Goal: Task Accomplishment & Management: Manage account settings

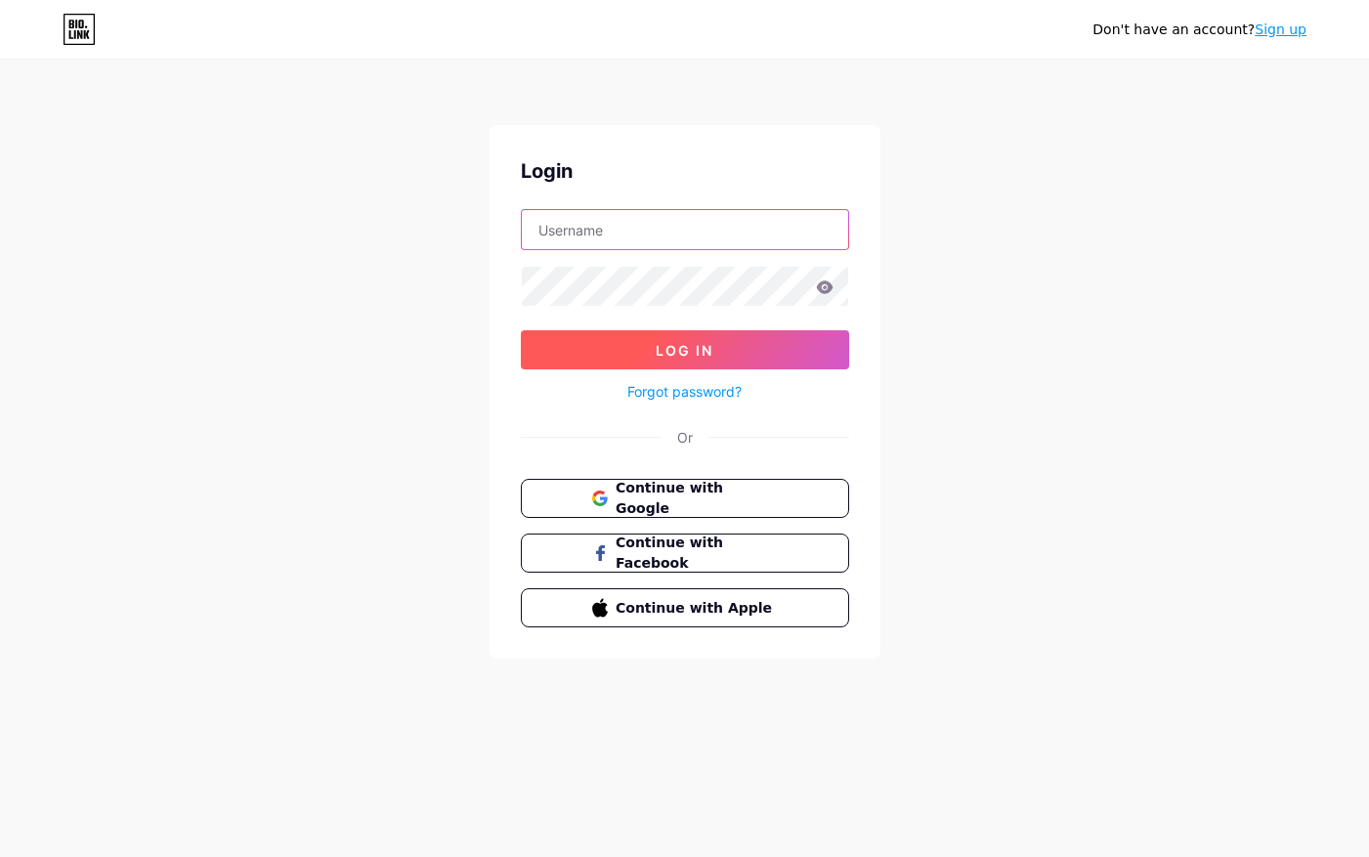
type input "[EMAIL_ADDRESS][DOMAIN_NAME]"
click at [724, 348] on button "Log In" at bounding box center [685, 349] width 328 height 39
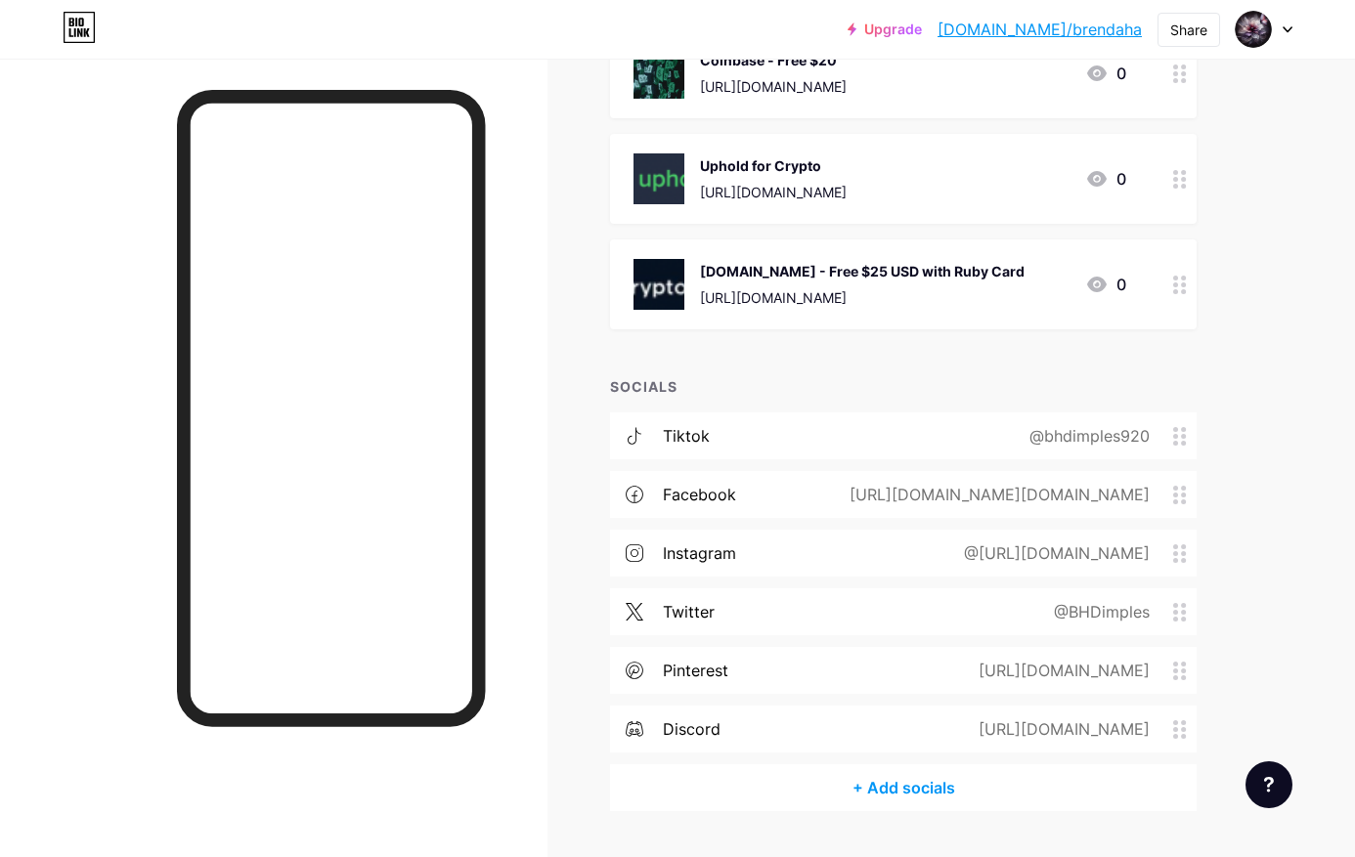
scroll to position [1790, 0]
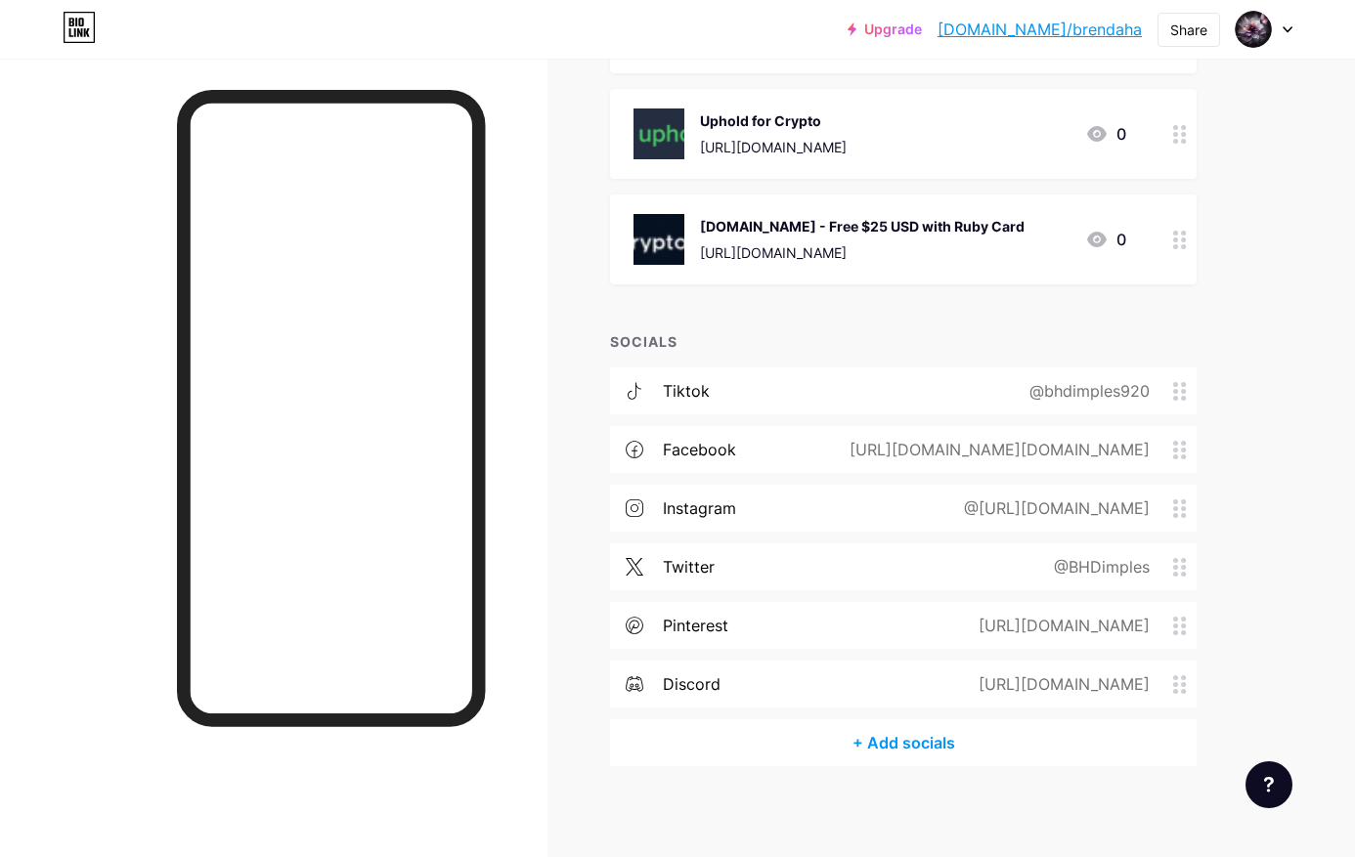
click at [947, 679] on div "[URL][DOMAIN_NAME]" at bounding box center [1060, 684] width 226 height 23
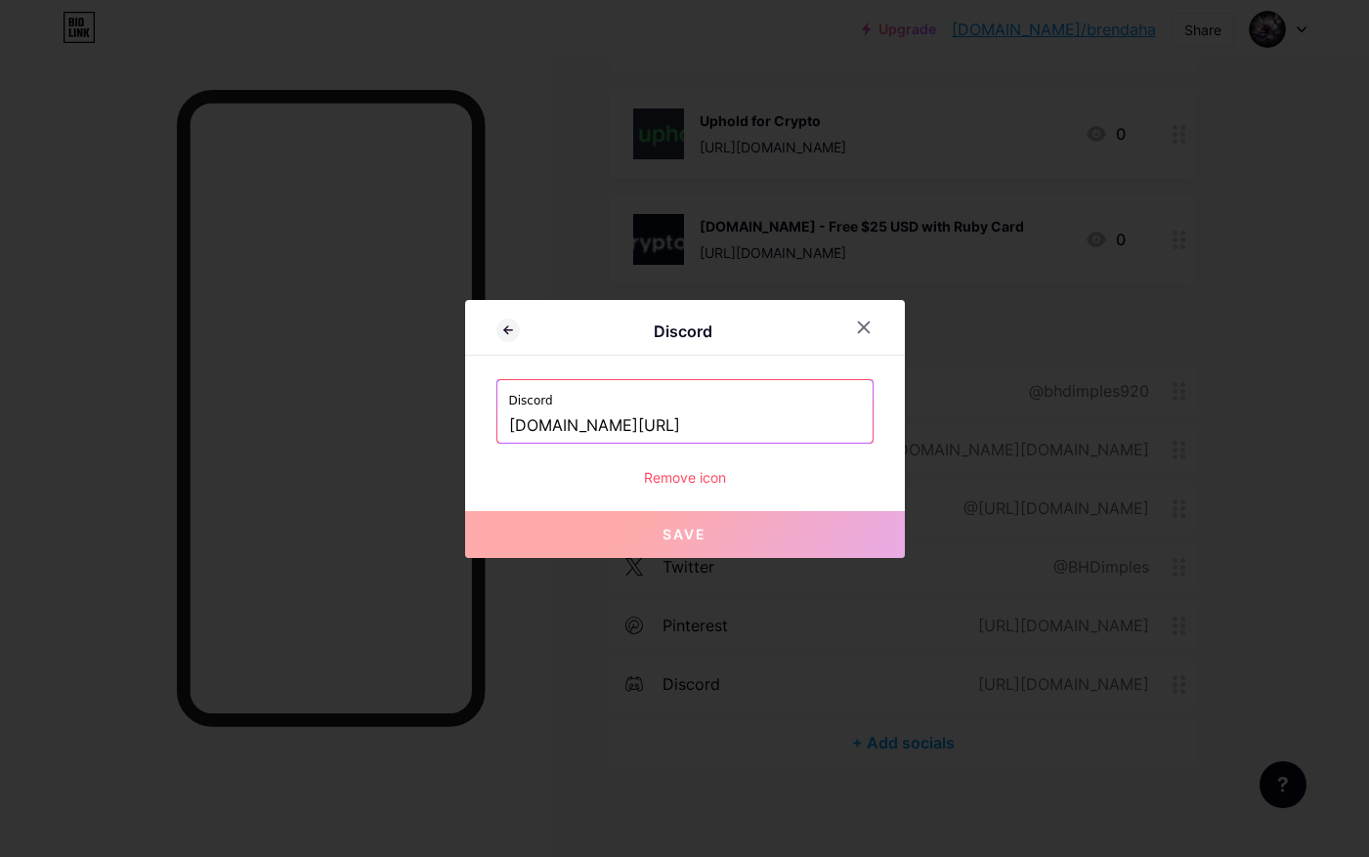
click at [582, 405] on label "Discord" at bounding box center [685, 394] width 352 height 29
click at [687, 472] on div "Remove icon" at bounding box center [685, 477] width 377 height 21
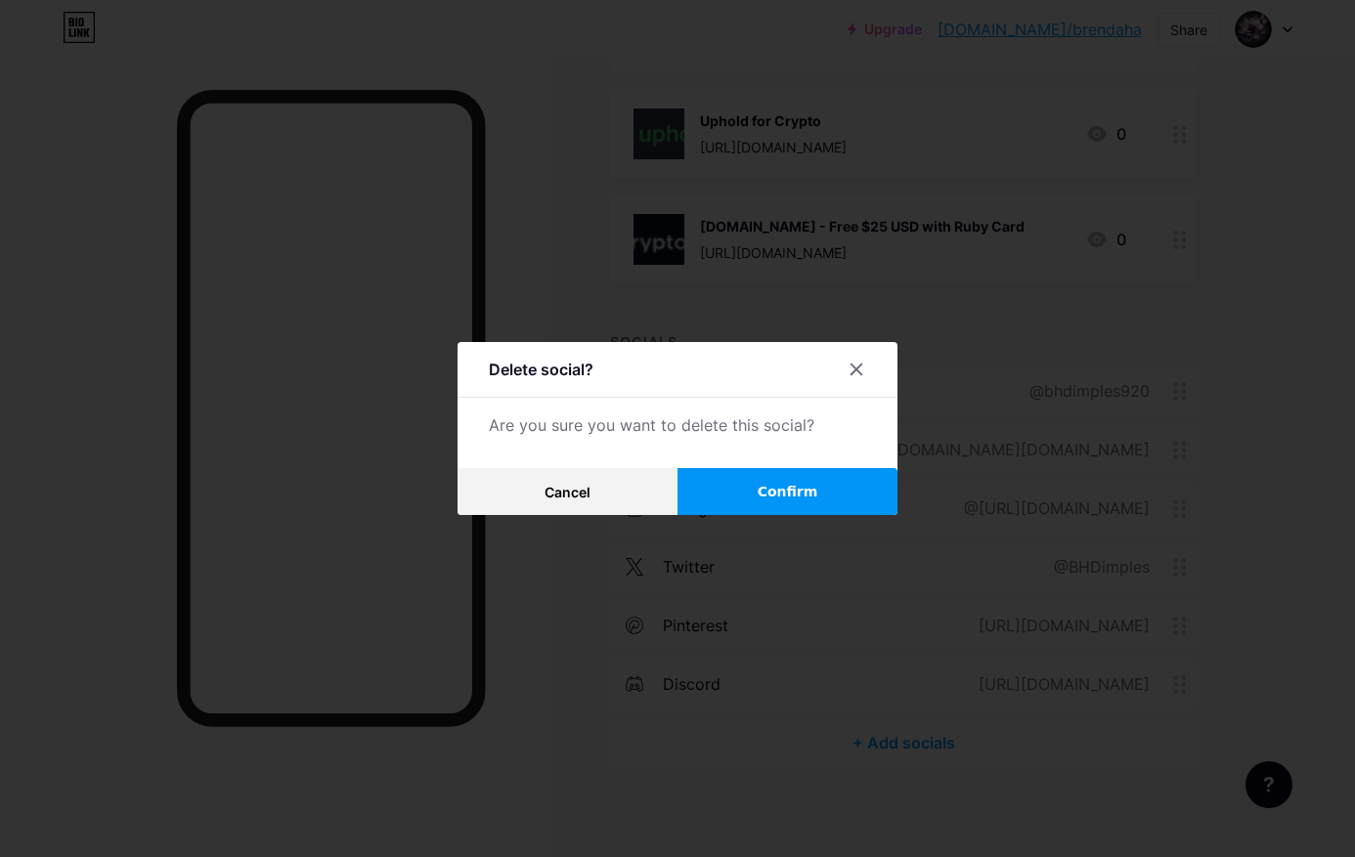
click at [536, 487] on button "Cancel" at bounding box center [567, 491] width 220 height 47
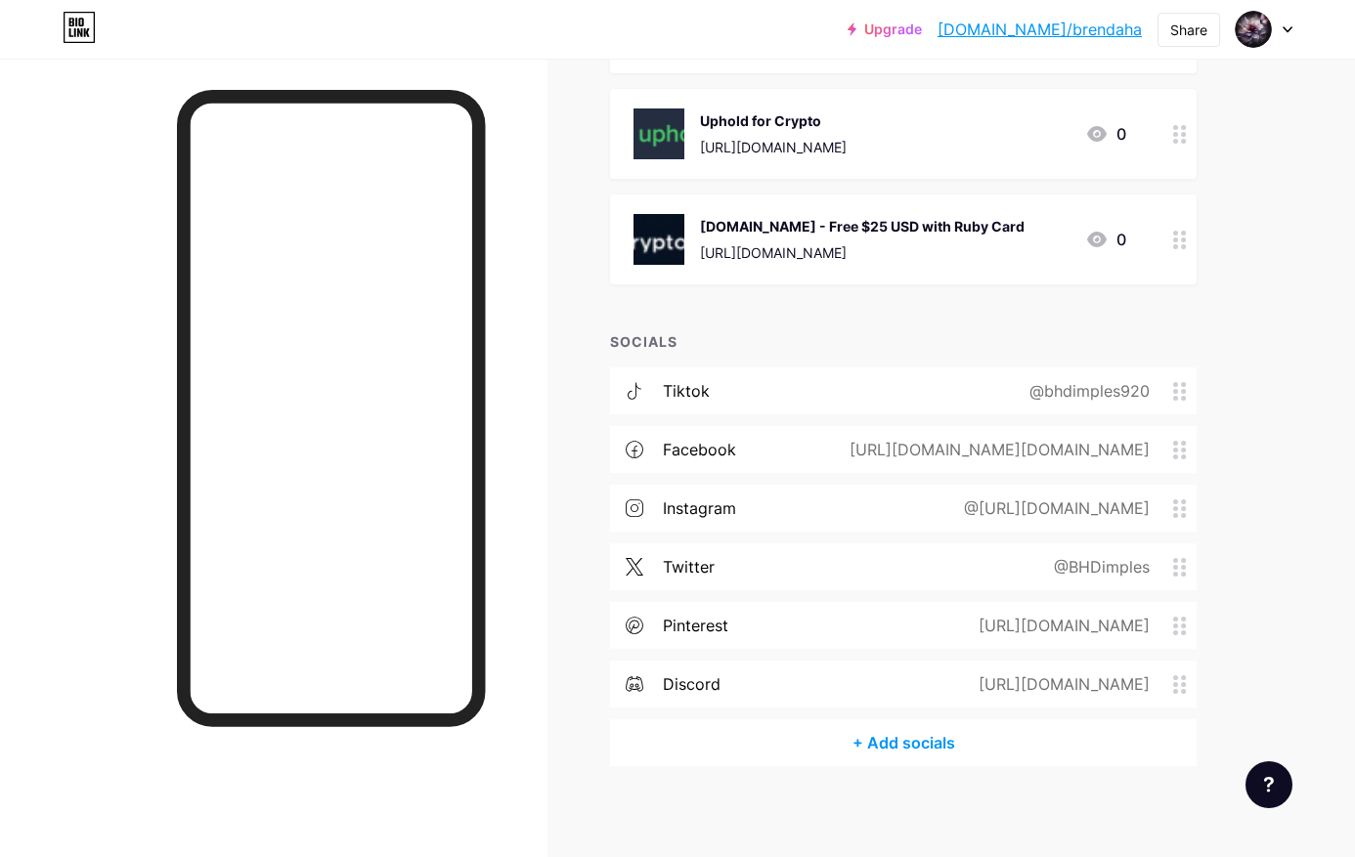
click at [1183, 387] on icon at bounding box center [1180, 391] width 14 height 19
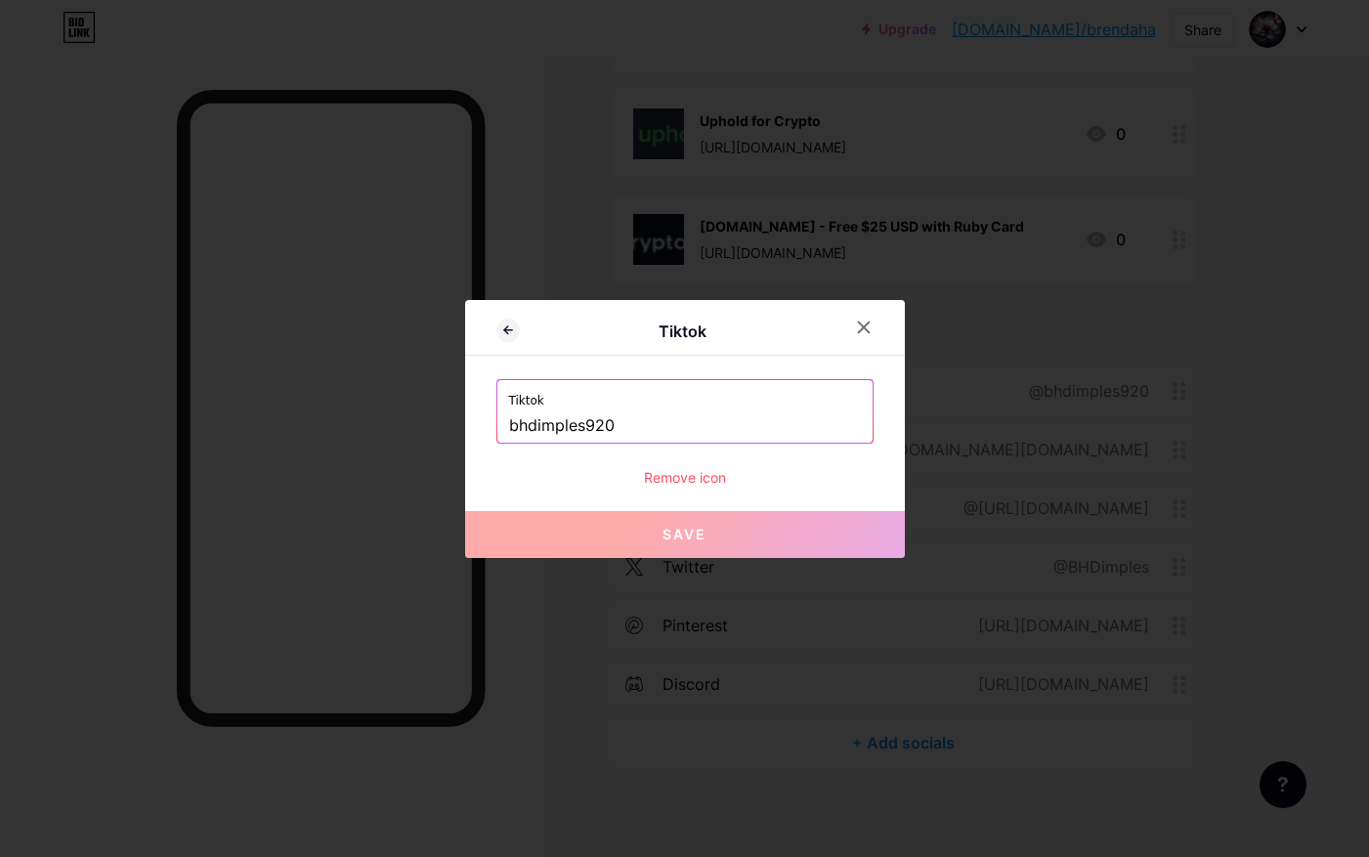
drag, startPoint x: 633, startPoint y: 420, endPoint x: 270, endPoint y: 420, distance: 363.6
click at [270, 420] on div "Tiktok Tiktok bhdimples920 Remove icon Save" at bounding box center [684, 428] width 1369 height 857
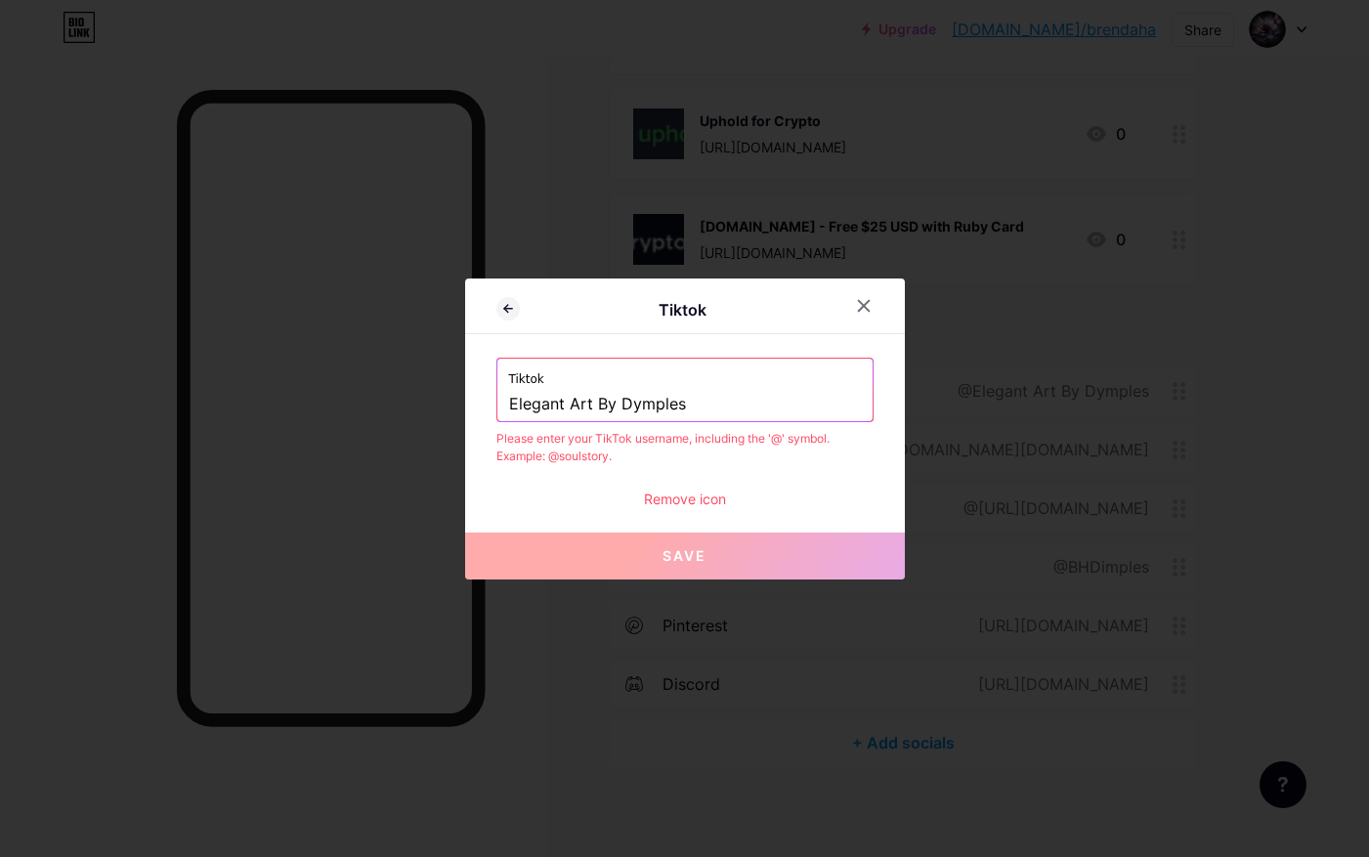
click at [874, 425] on div "Tiktok Tiktok Elegant Art By Dymples Please enter your TikTok username, includi…" at bounding box center [685, 429] width 440 height 301
click at [564, 404] on input "Elegant Art By Dymples" at bounding box center [685, 404] width 352 height 33
click at [590, 403] on input "ElegantArt By Dymples" at bounding box center [685, 404] width 352 height 33
drag, startPoint x: 469, startPoint y: 497, endPoint x: 474, endPoint y: 505, distance: 10.1
click at [474, 505] on div "Tiktok Tiktok ElegantArtbyDymples Please enter your TikTok username, including …" at bounding box center [685, 429] width 440 height 301
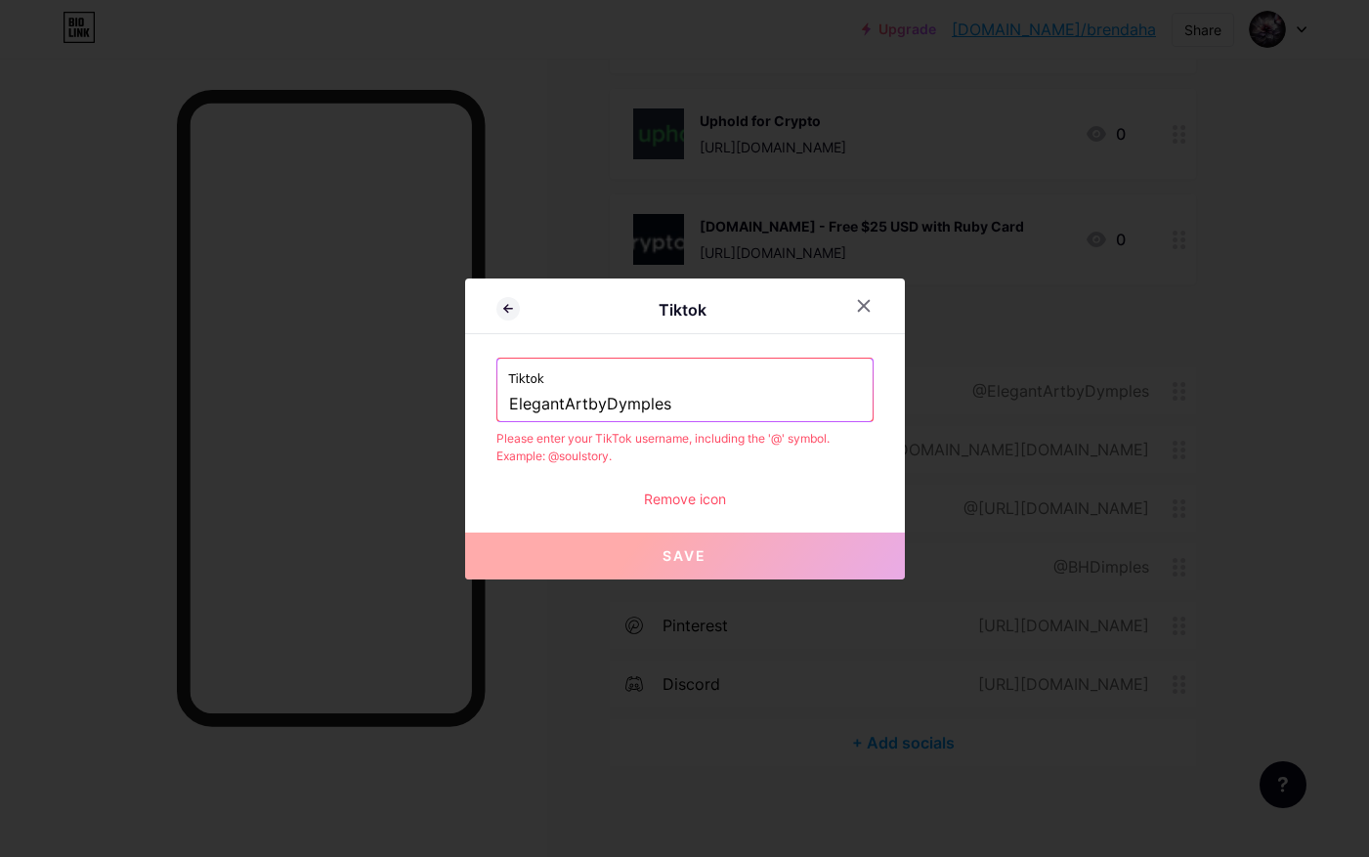
click at [691, 555] on span "Save" at bounding box center [685, 555] width 44 height 17
drag, startPoint x: 675, startPoint y: 401, endPoint x: 384, endPoint y: 381, distance: 292.0
click at [390, 383] on div "Tiktok Tiktok ElegantArtbyDymples Please enter your TikTok username, including …" at bounding box center [684, 428] width 1369 height 857
click at [509, 413] on input "ElegantArtbyDymples" at bounding box center [685, 404] width 352 height 33
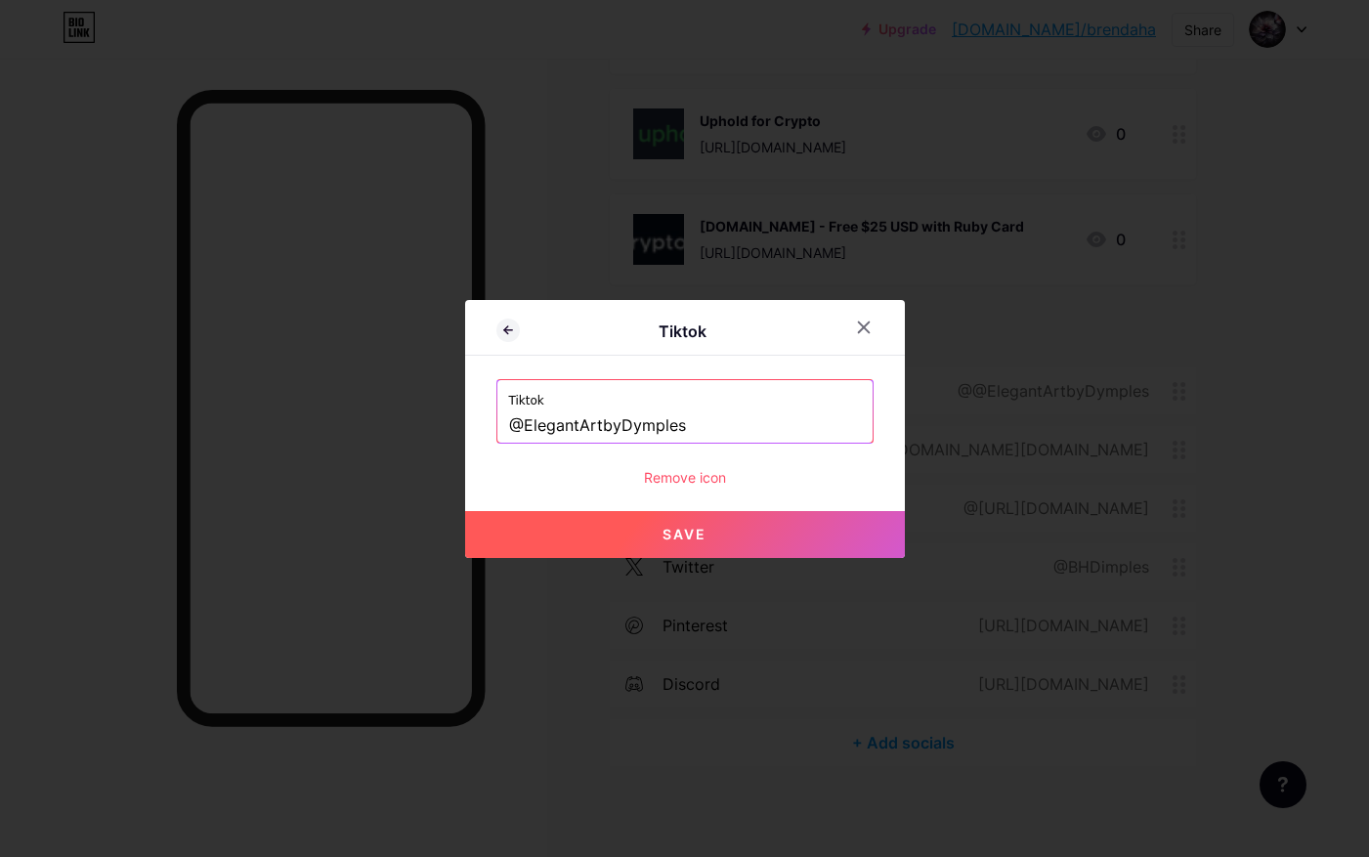
click at [725, 543] on button "Save" at bounding box center [685, 534] width 440 height 47
type input "[URL][DOMAIN_NAME]"
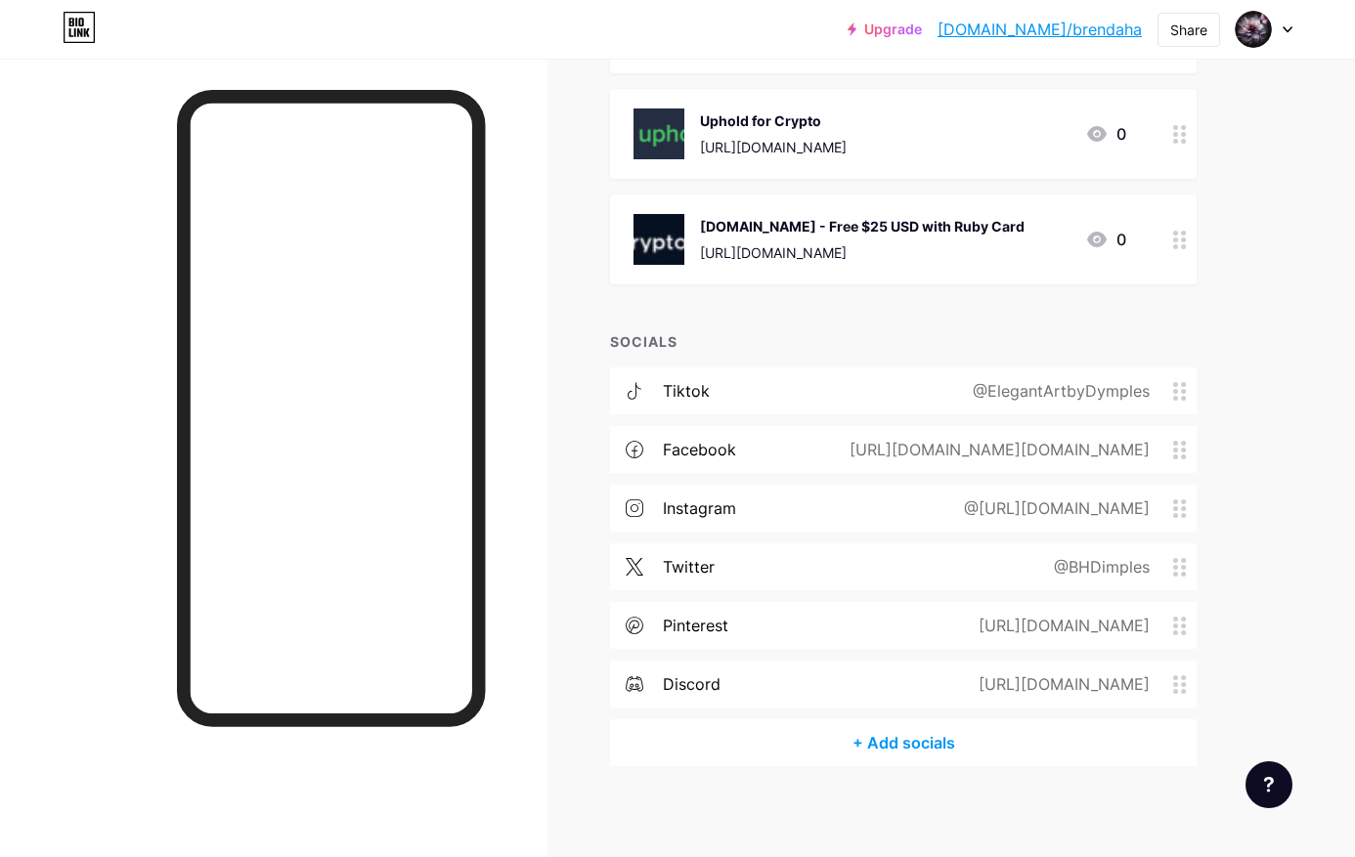
click at [1112, 684] on div "[URL][DOMAIN_NAME]" at bounding box center [1060, 684] width 226 height 23
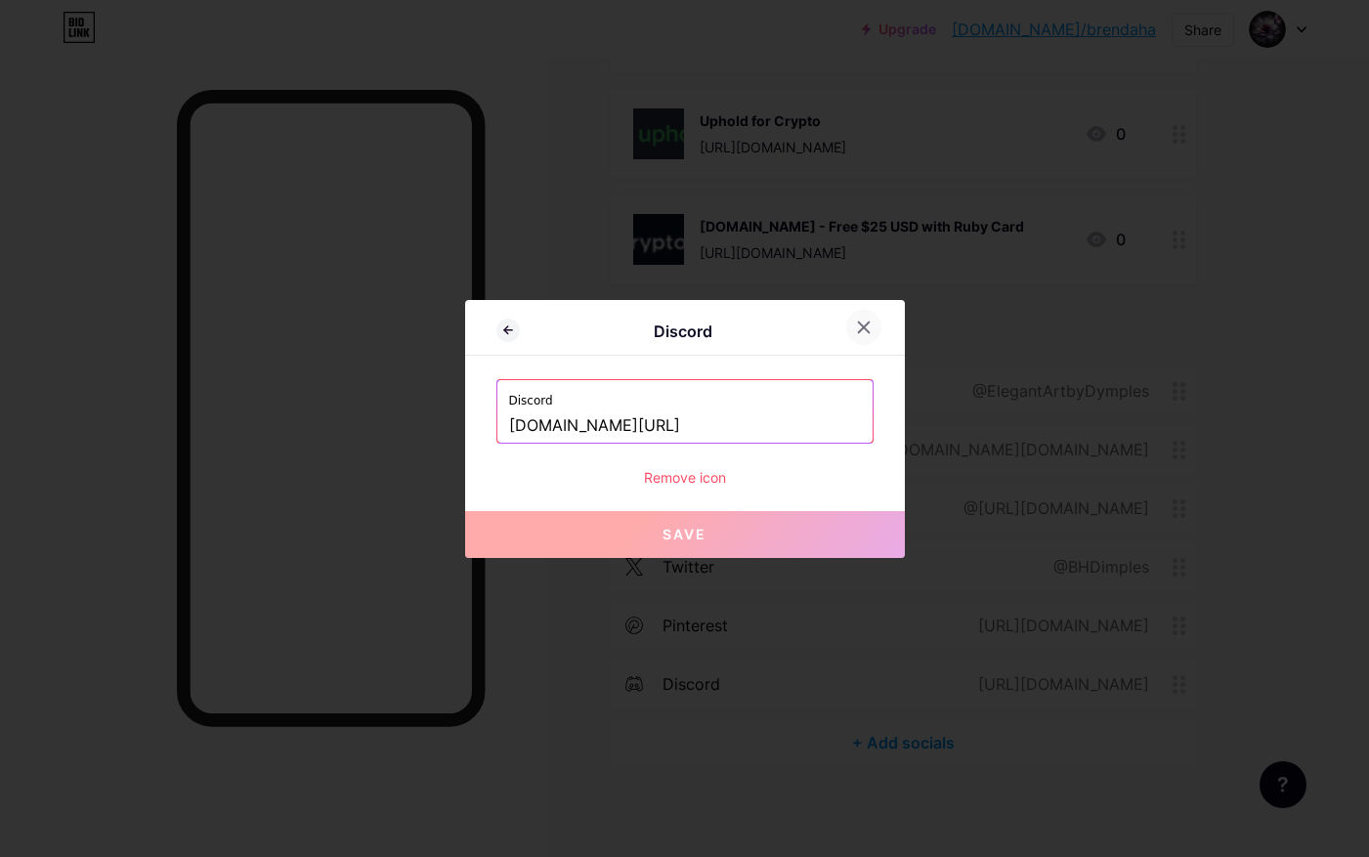
click at [861, 334] on icon at bounding box center [864, 328] width 16 height 16
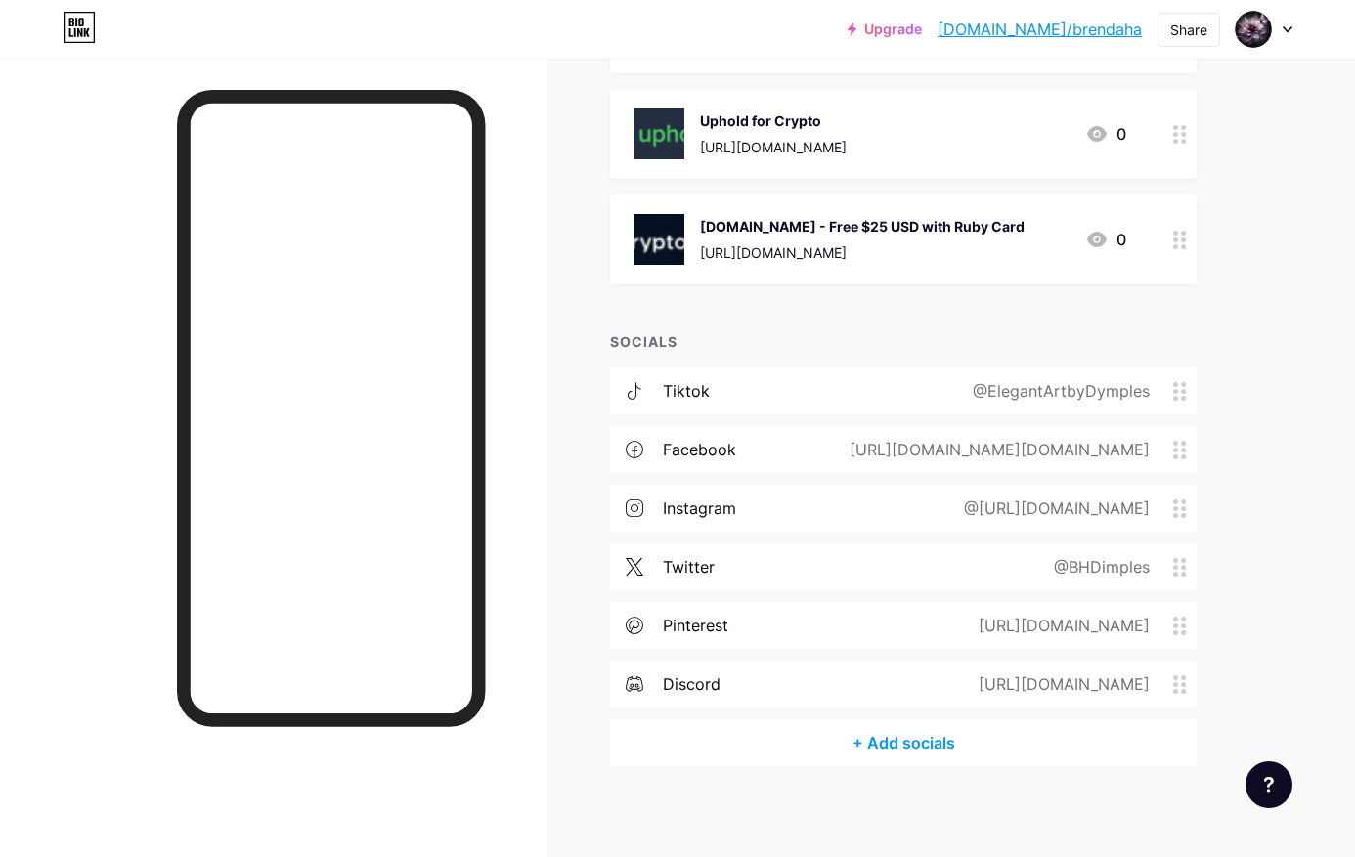
click at [1021, 620] on div "[URL][DOMAIN_NAME]" at bounding box center [1060, 625] width 226 height 23
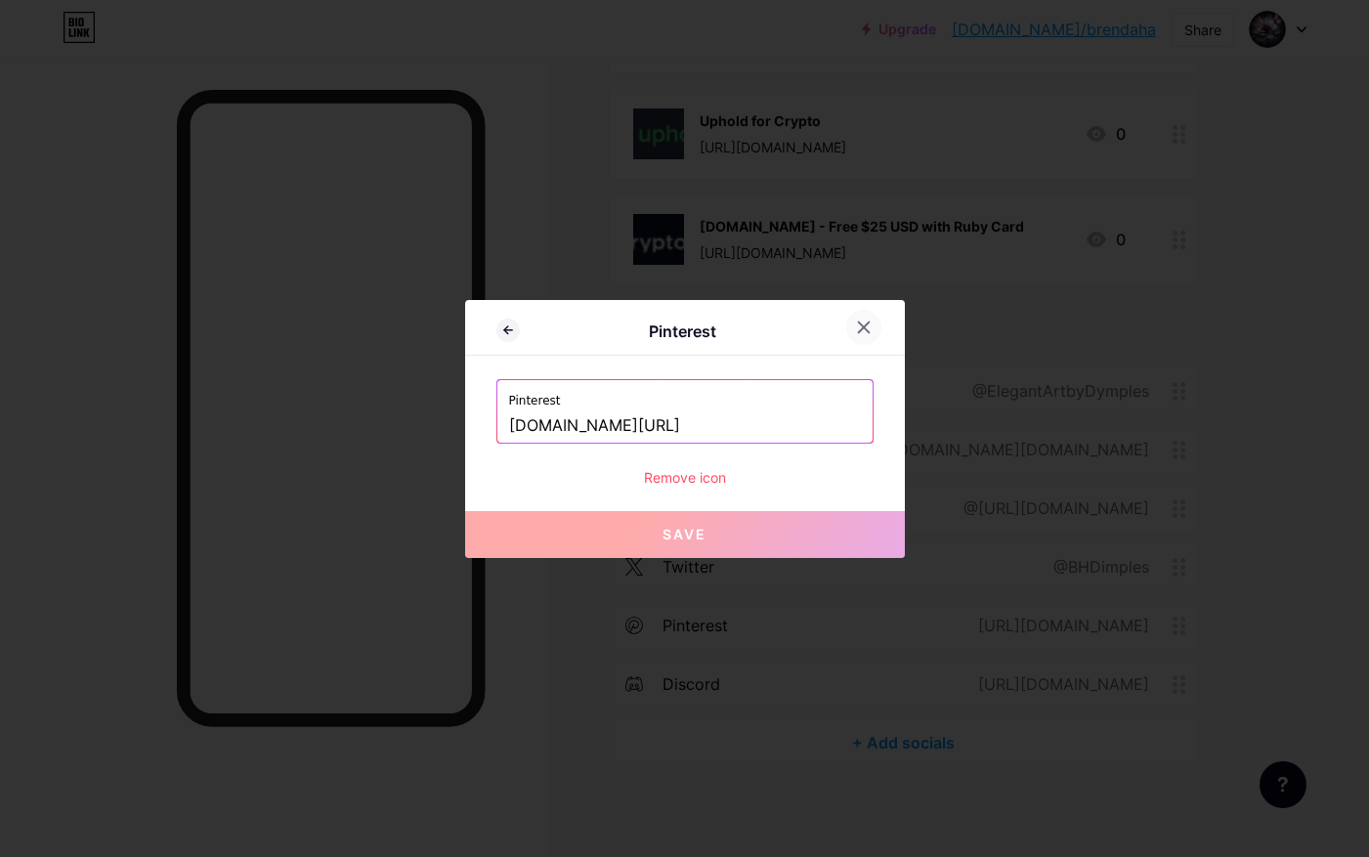
click at [858, 325] on icon at bounding box center [863, 327] width 11 height 11
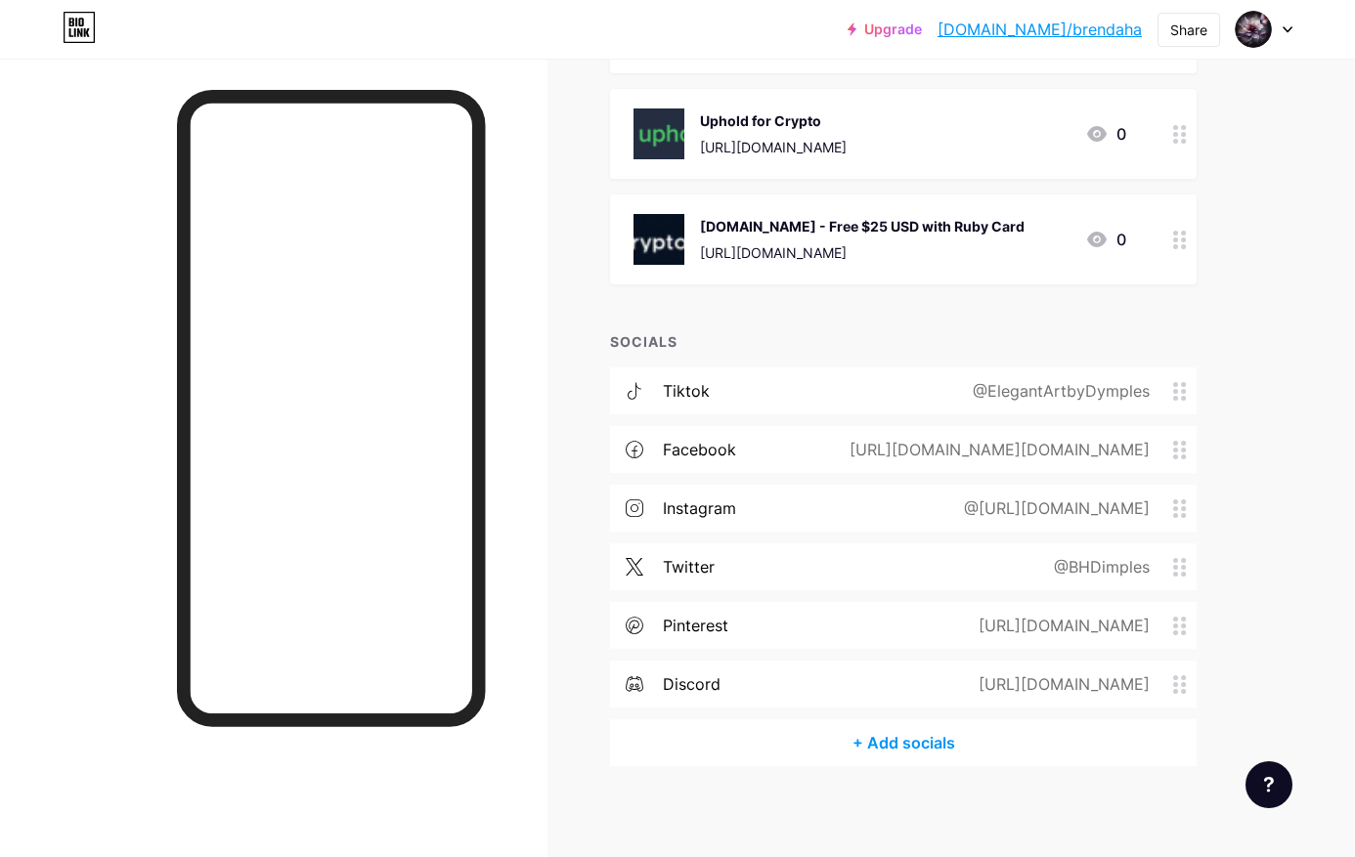
click at [795, 551] on div "twitter @BHDimples" at bounding box center [903, 566] width 587 height 47
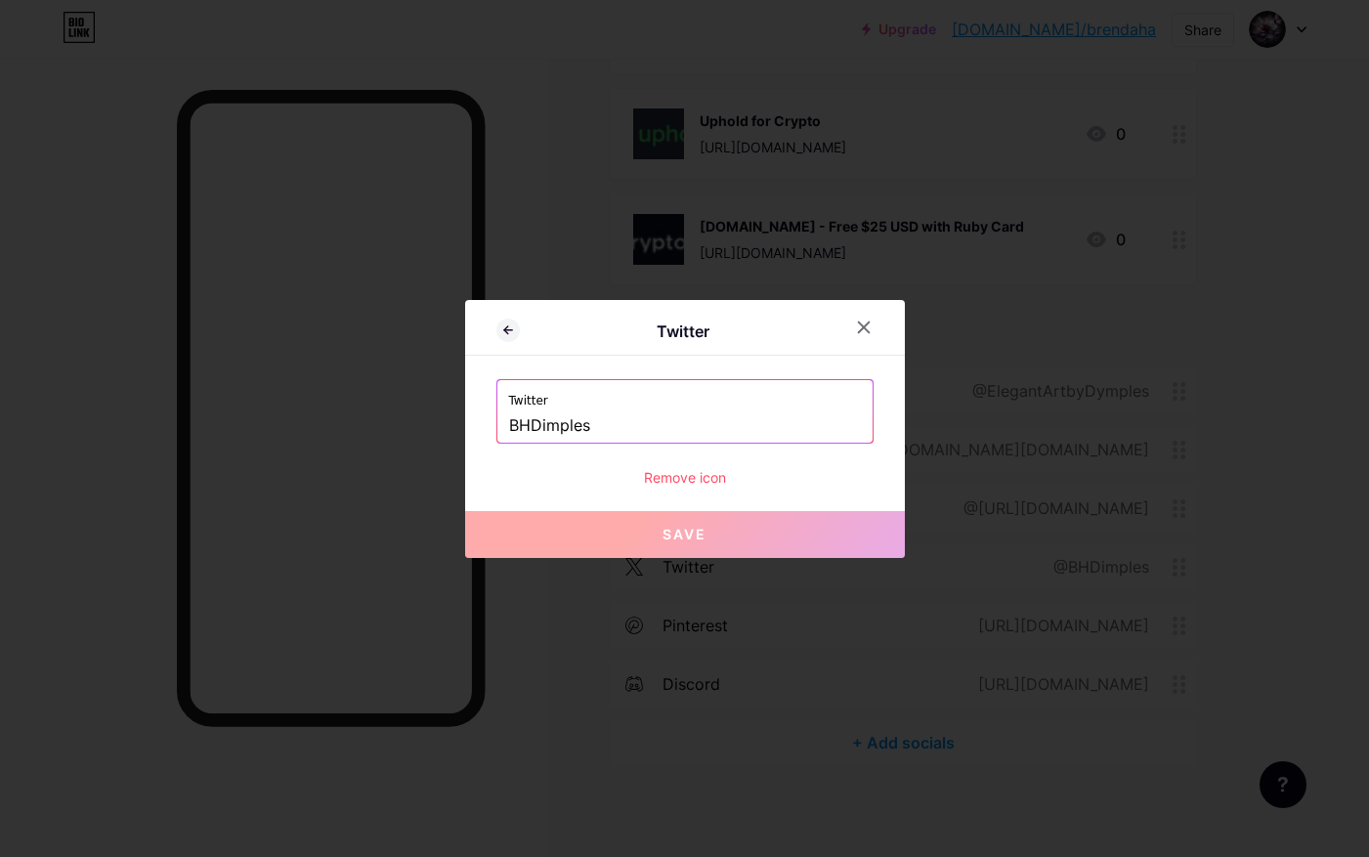
click at [701, 473] on div "Remove icon" at bounding box center [685, 477] width 377 height 21
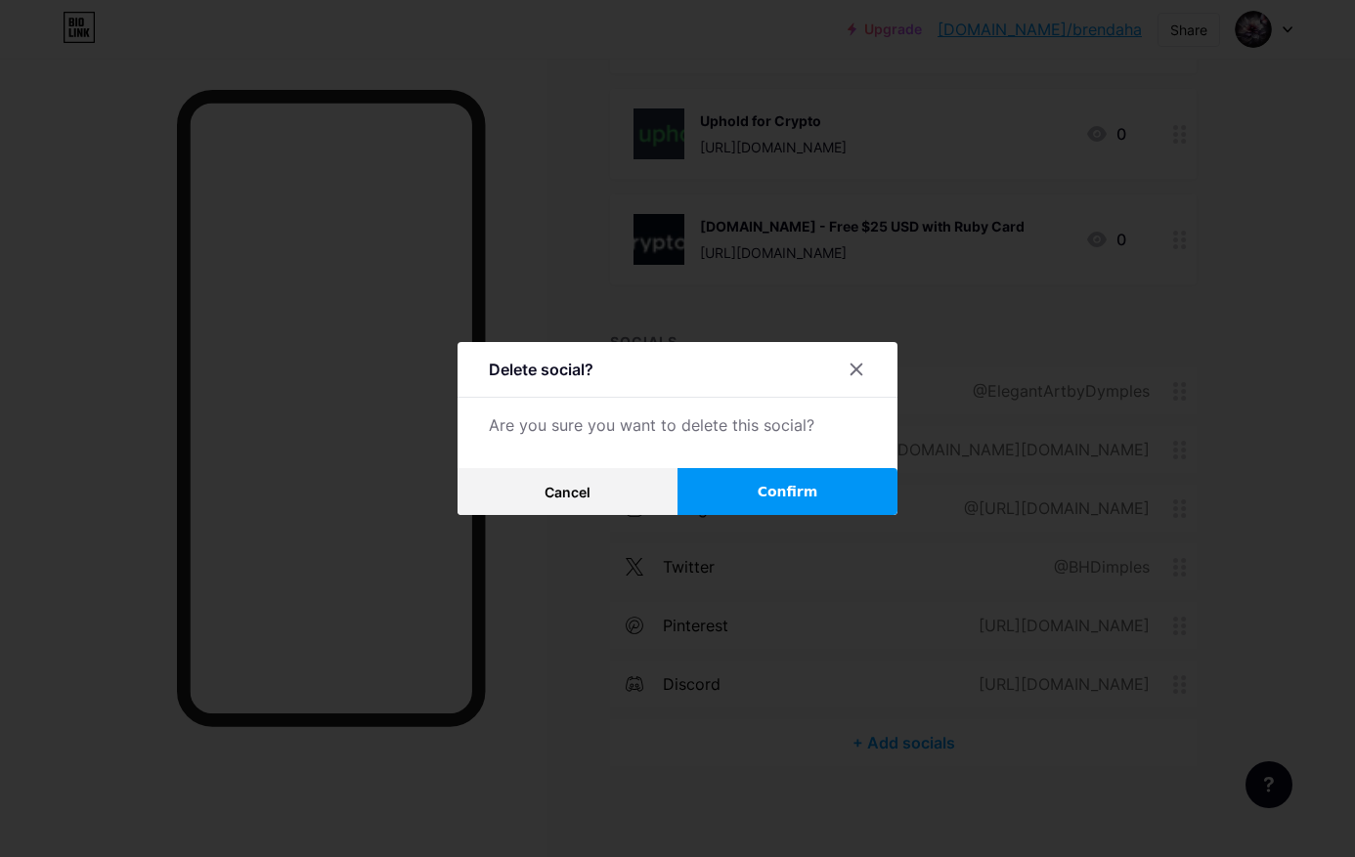
click at [761, 496] on button "Confirm" at bounding box center [787, 491] width 220 height 47
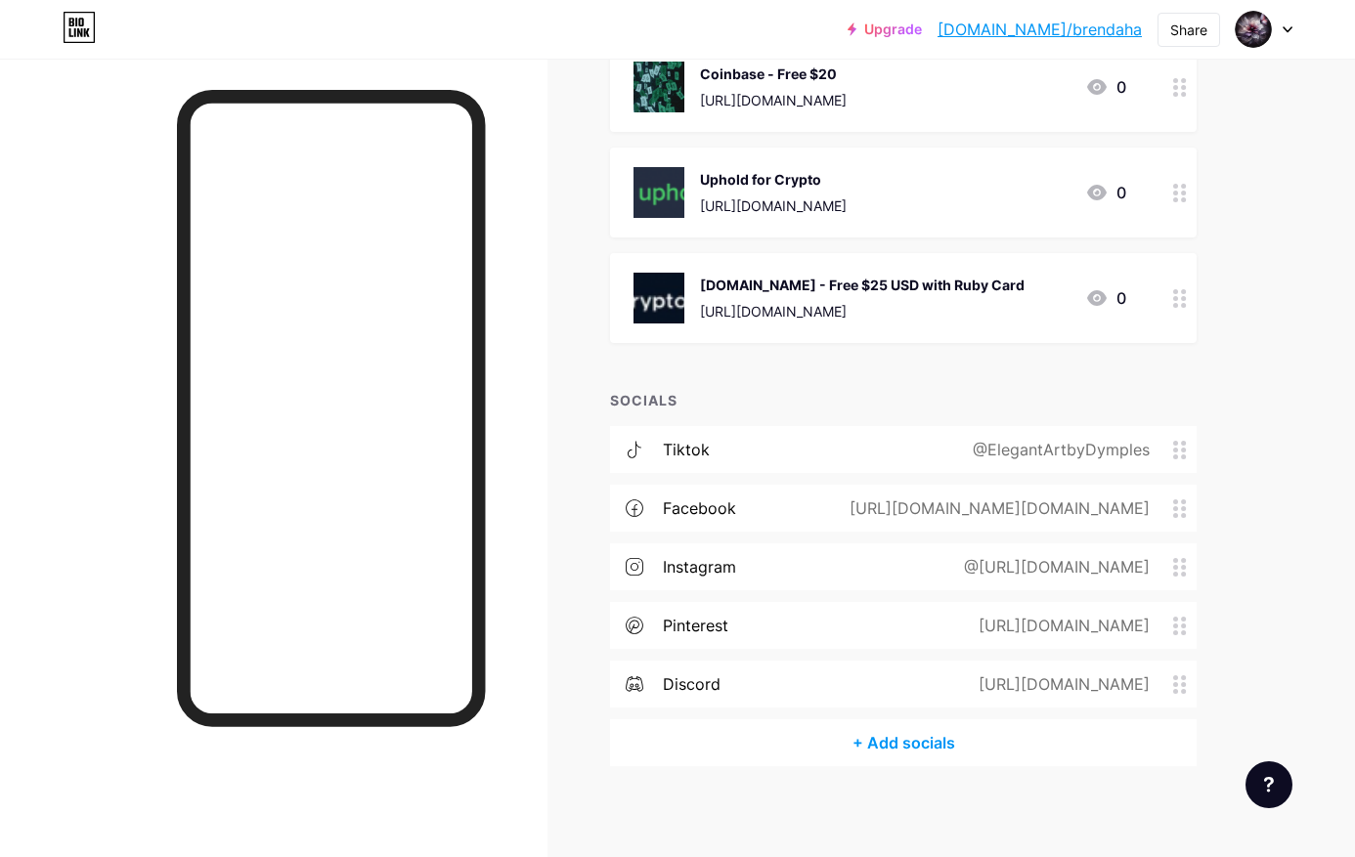
click at [1015, 621] on div "[URL][DOMAIN_NAME]" at bounding box center [1060, 625] width 226 height 23
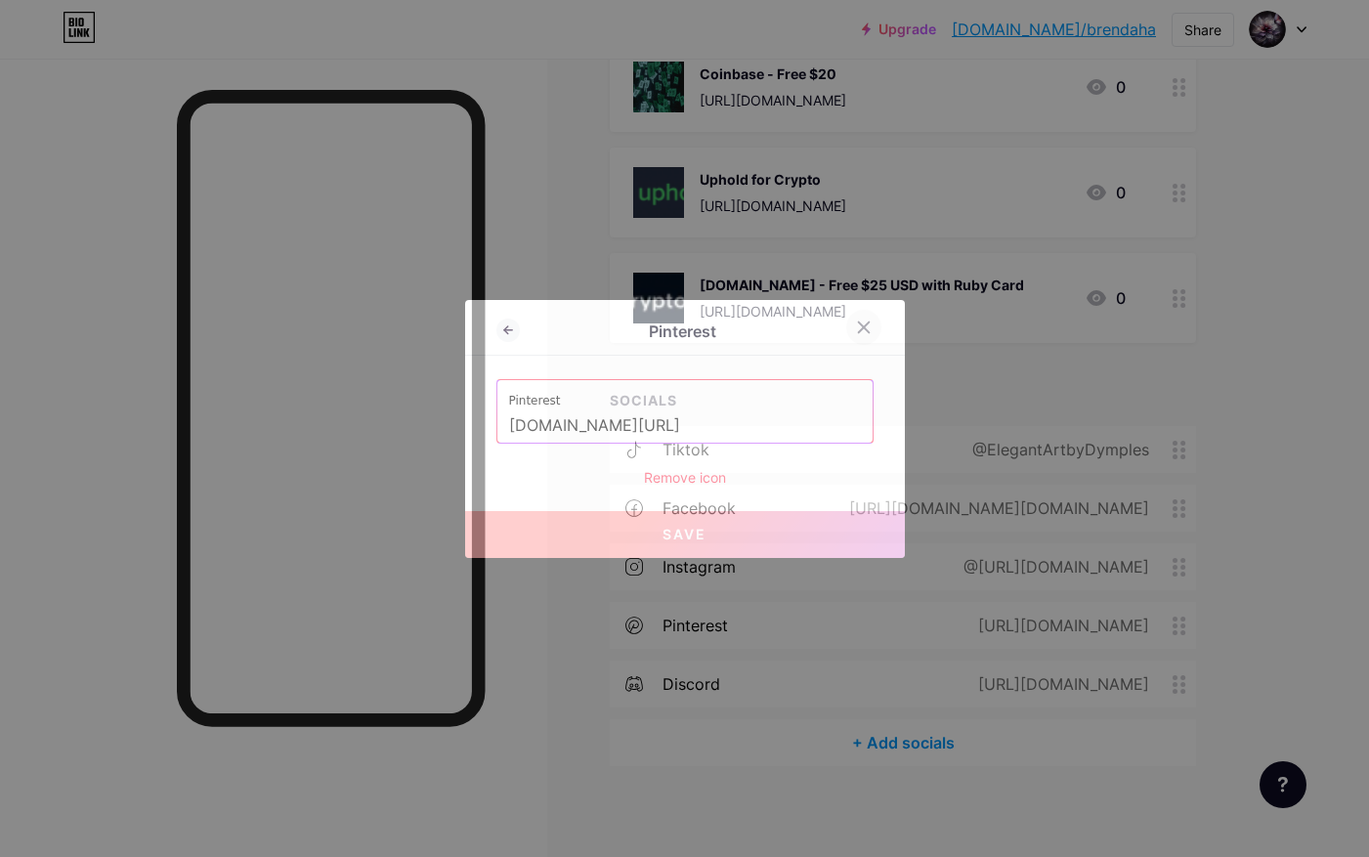
click at [859, 325] on icon at bounding box center [864, 328] width 16 height 16
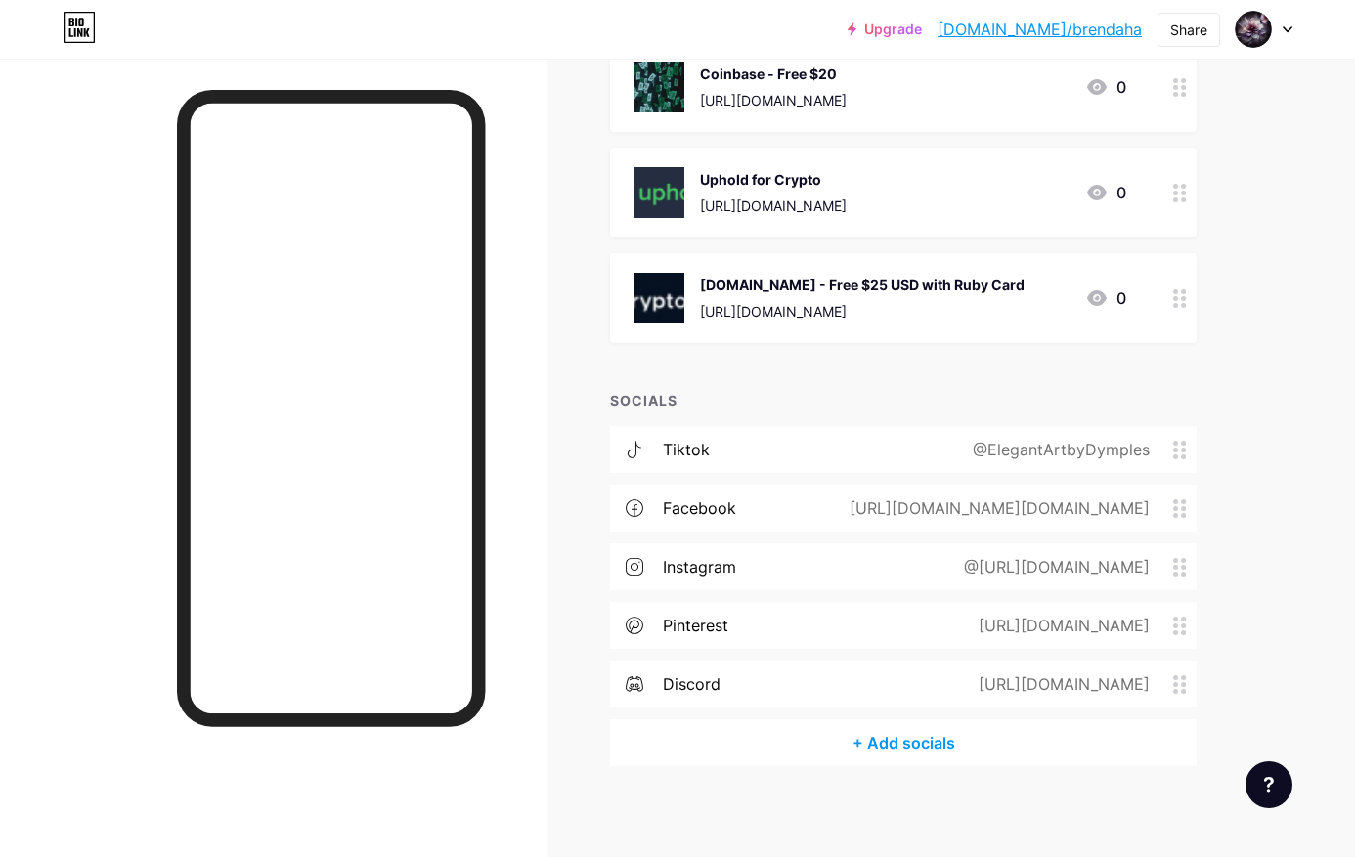
click at [1177, 624] on circle at bounding box center [1175, 626] width 5 height 5
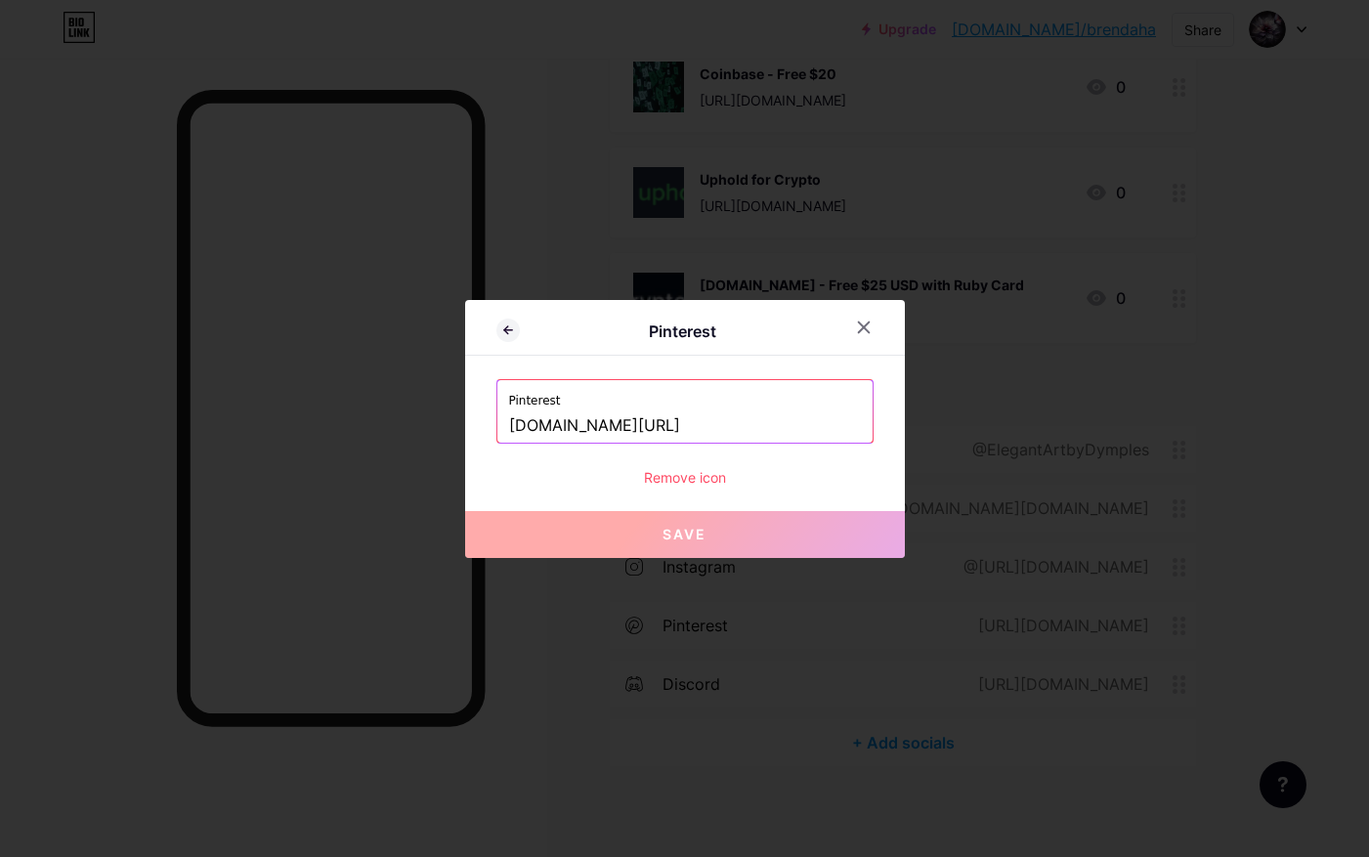
click at [696, 478] on div "Remove icon" at bounding box center [685, 477] width 377 height 21
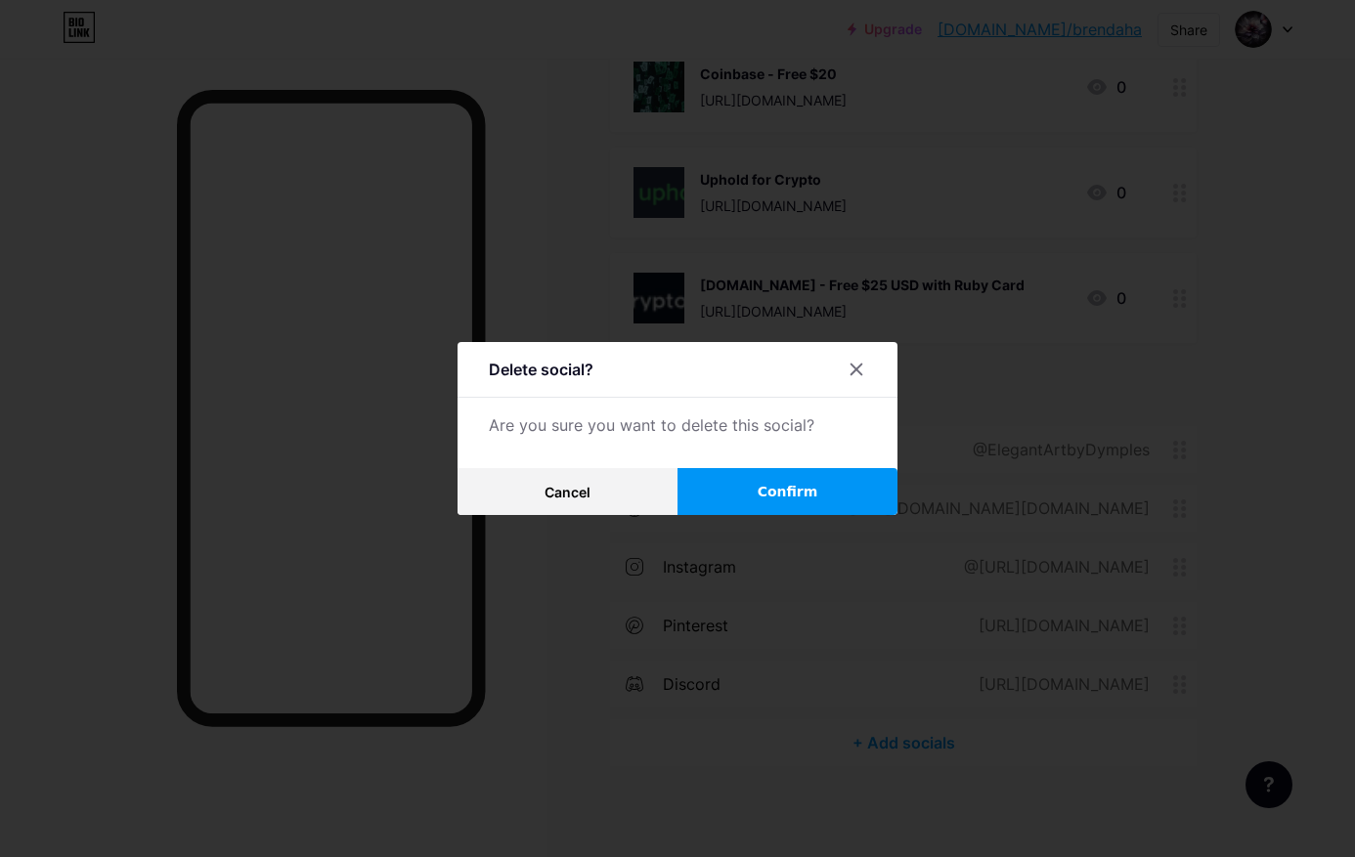
click at [737, 490] on button "Confirm" at bounding box center [787, 491] width 220 height 47
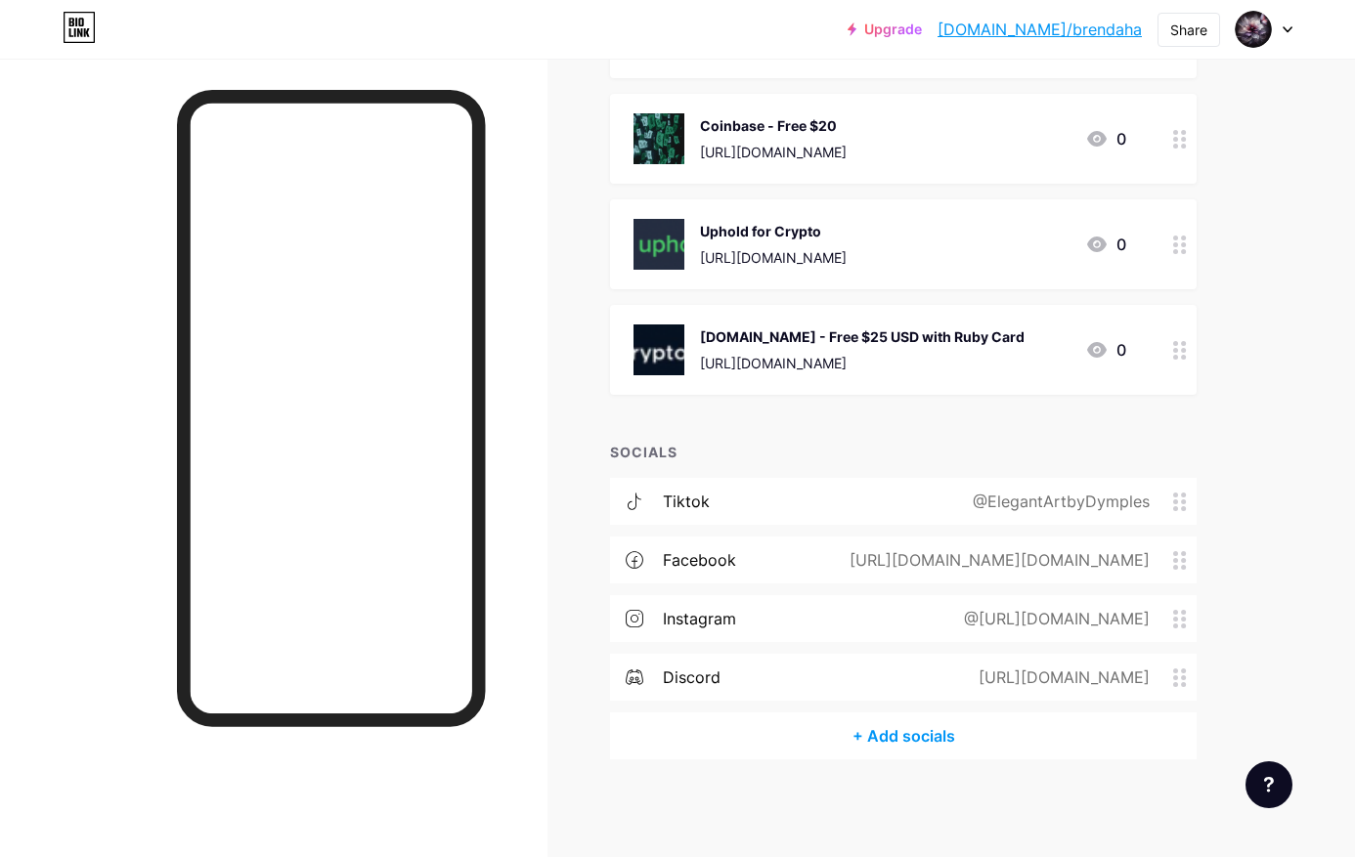
scroll to position [1673, 0]
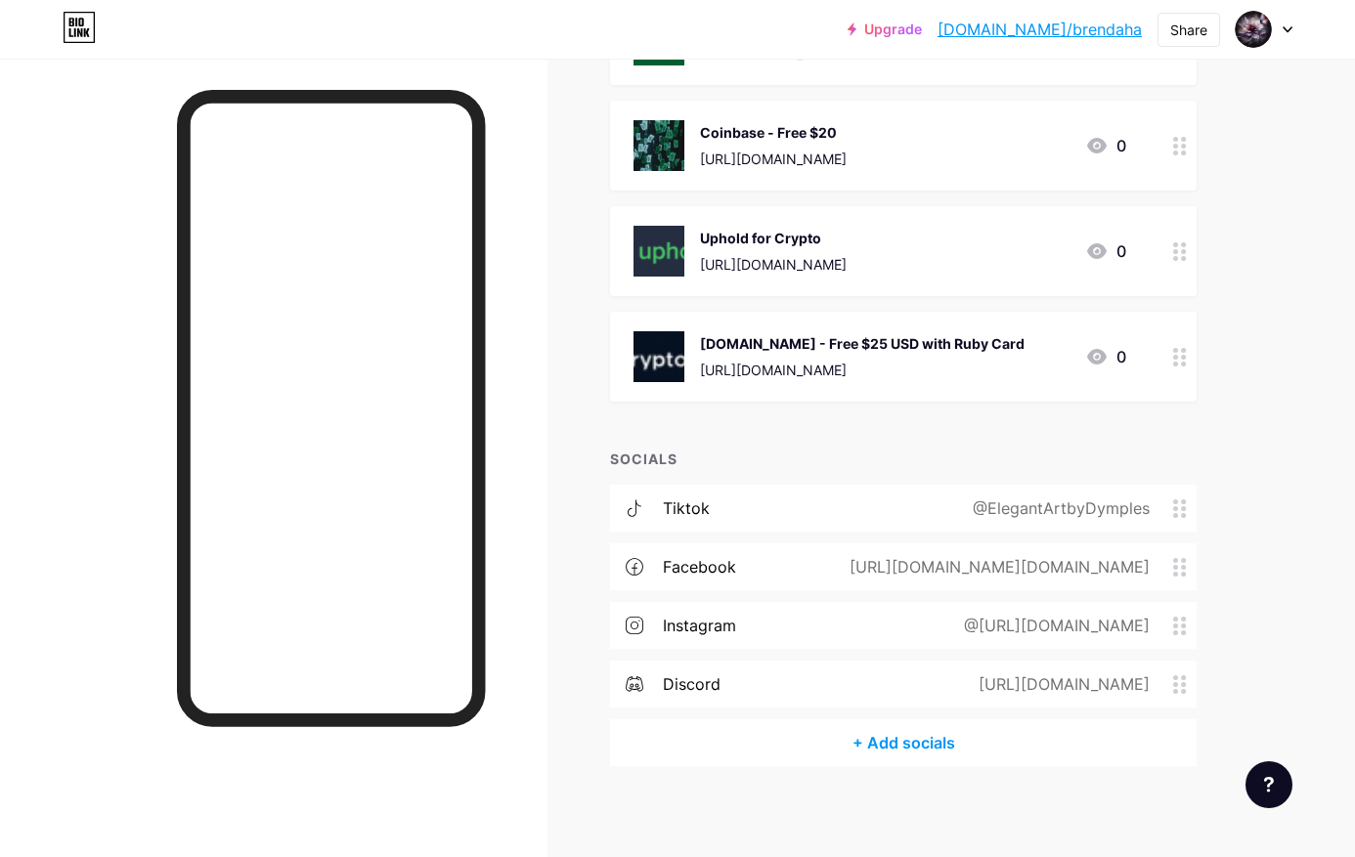
click at [1153, 673] on div "[URL][DOMAIN_NAME]" at bounding box center [1060, 684] width 226 height 23
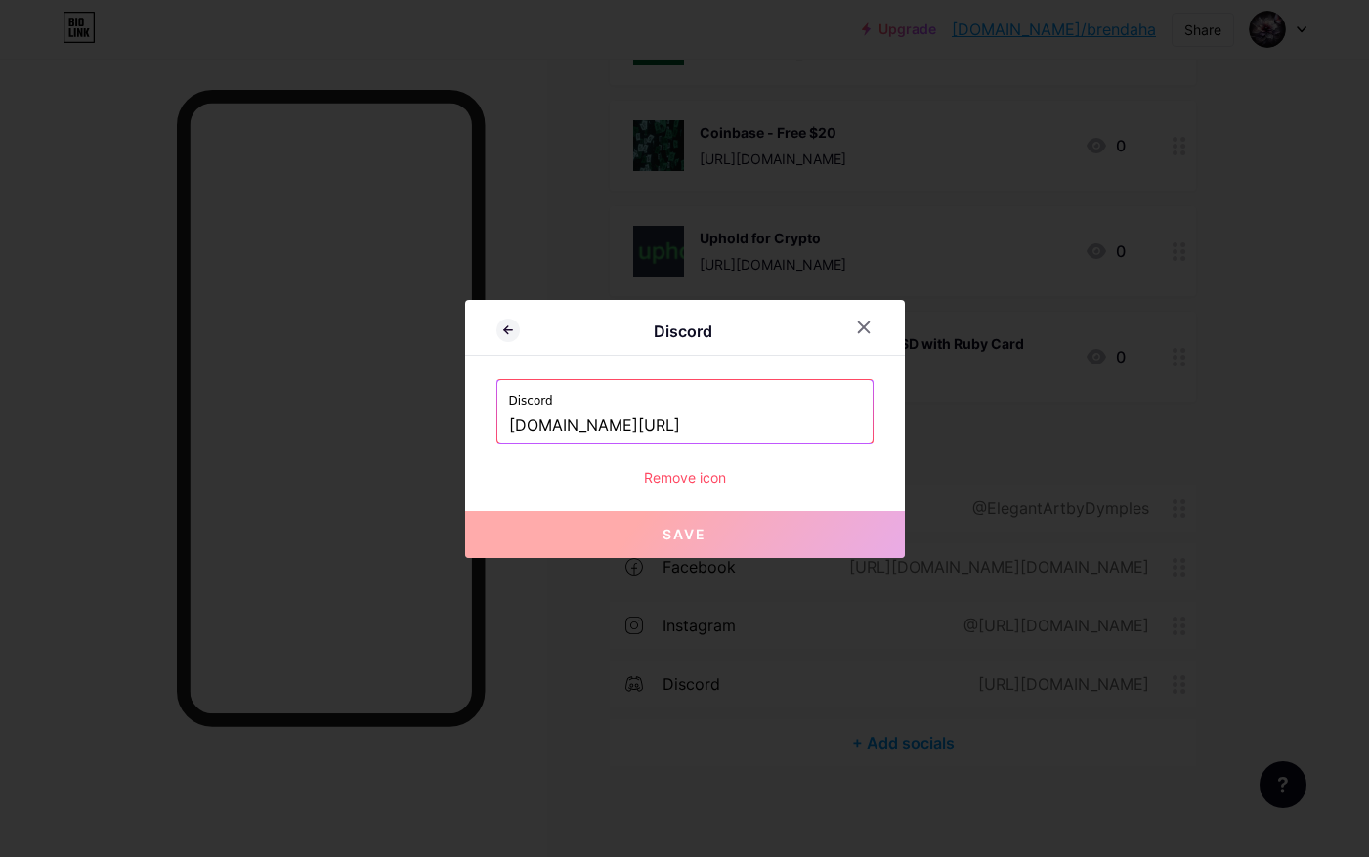
click at [678, 477] on div "Remove icon" at bounding box center [685, 477] width 377 height 21
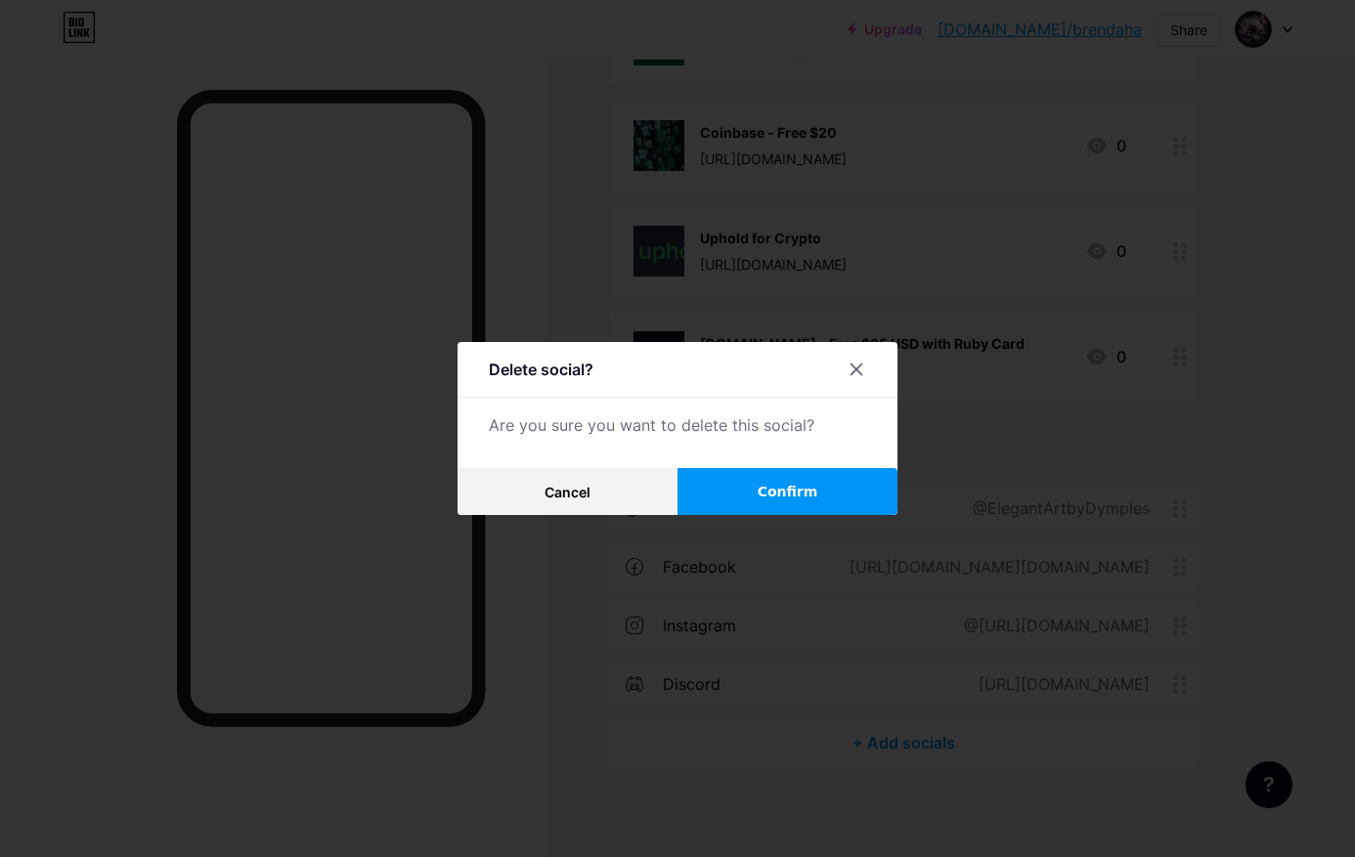
click at [765, 490] on span "Confirm" at bounding box center [788, 492] width 61 height 21
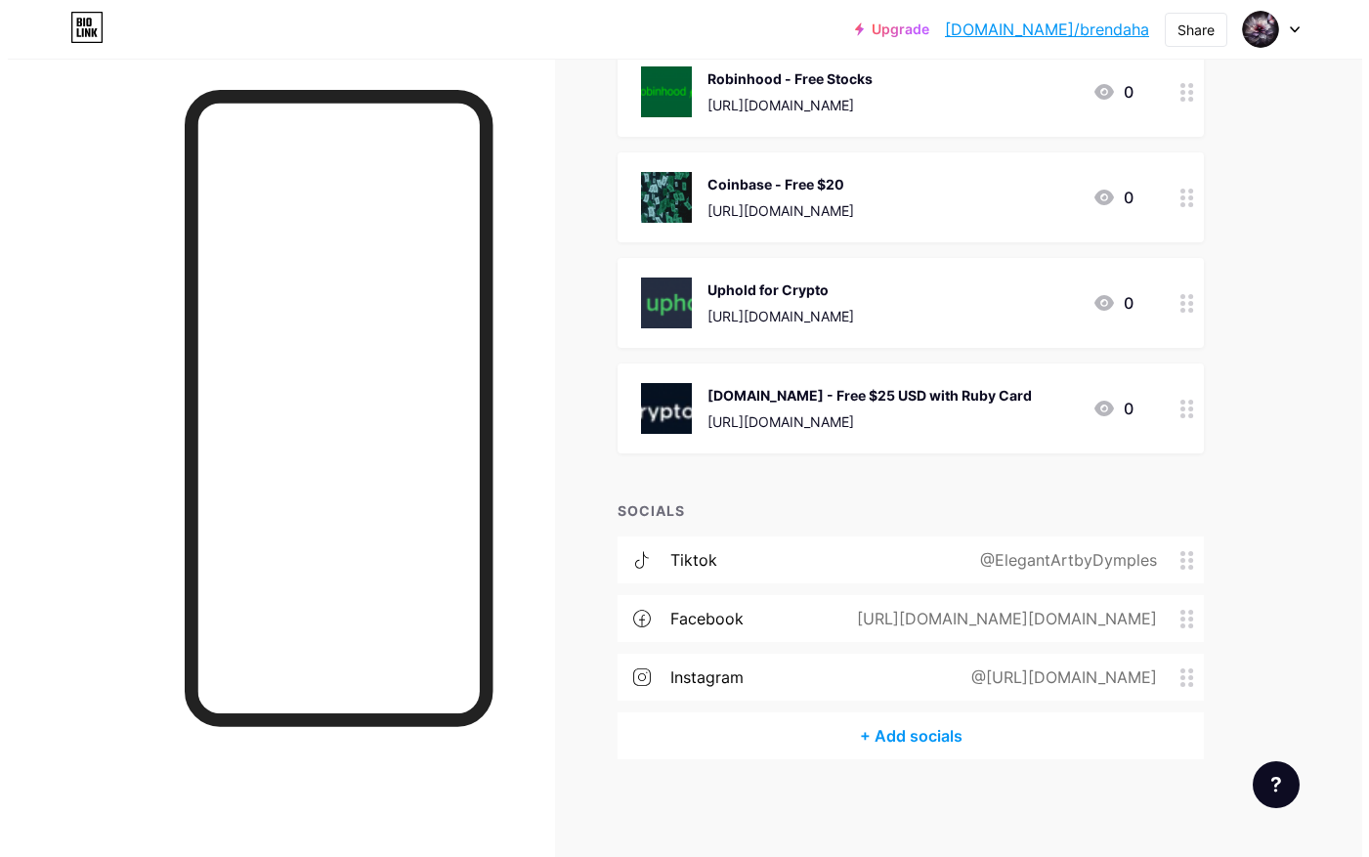
scroll to position [1614, 0]
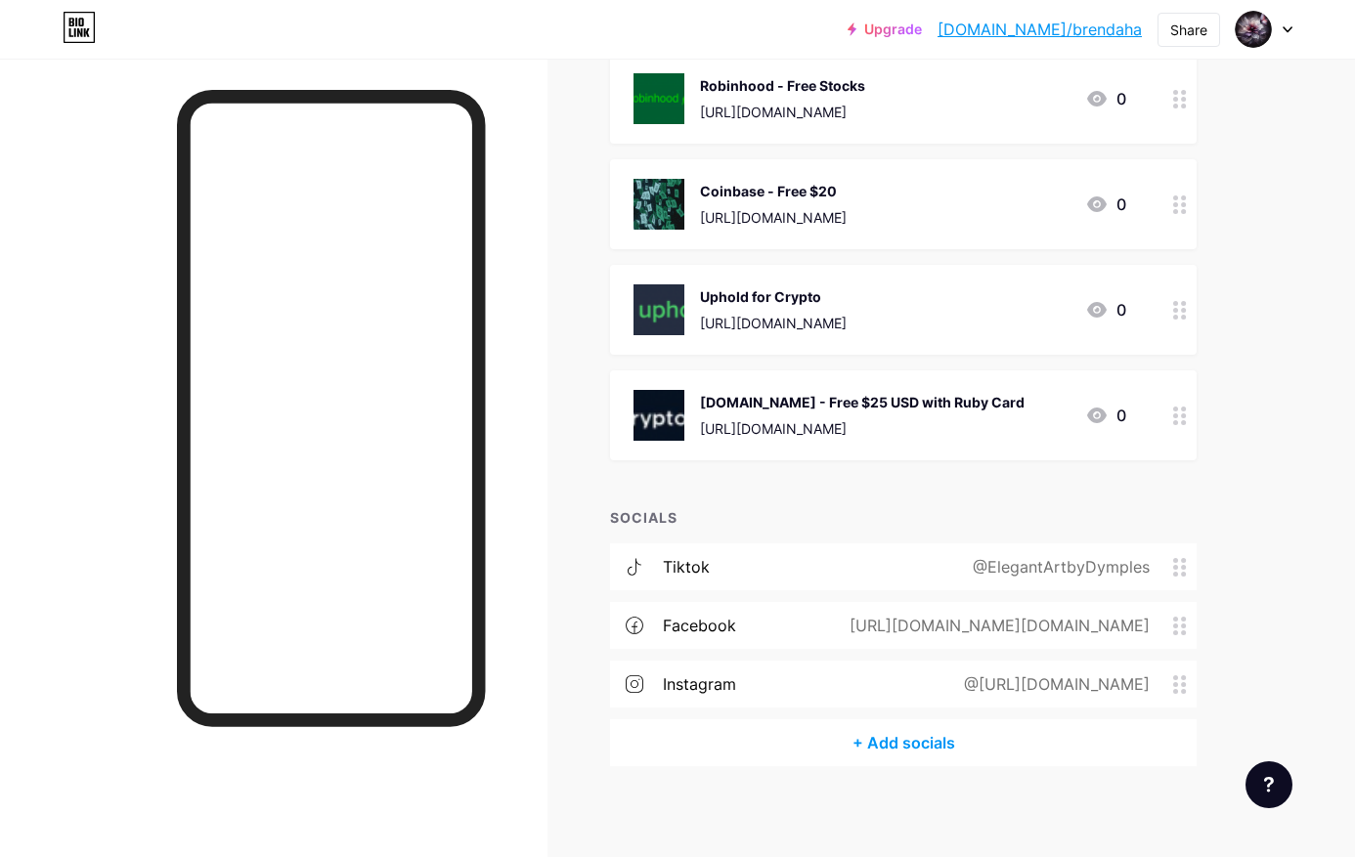
click at [902, 740] on div "+ Add socials" at bounding box center [903, 742] width 587 height 47
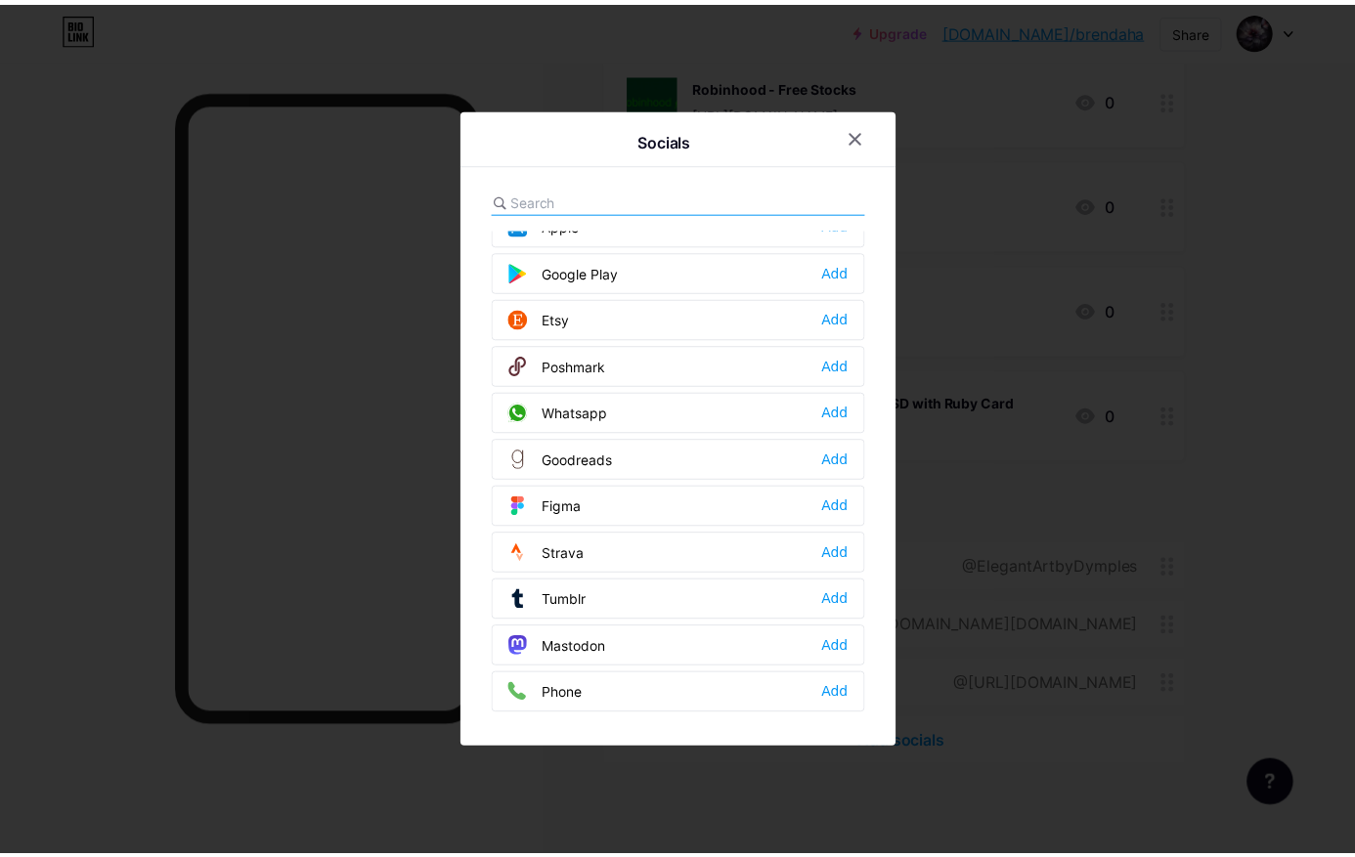
scroll to position [1564, 0]
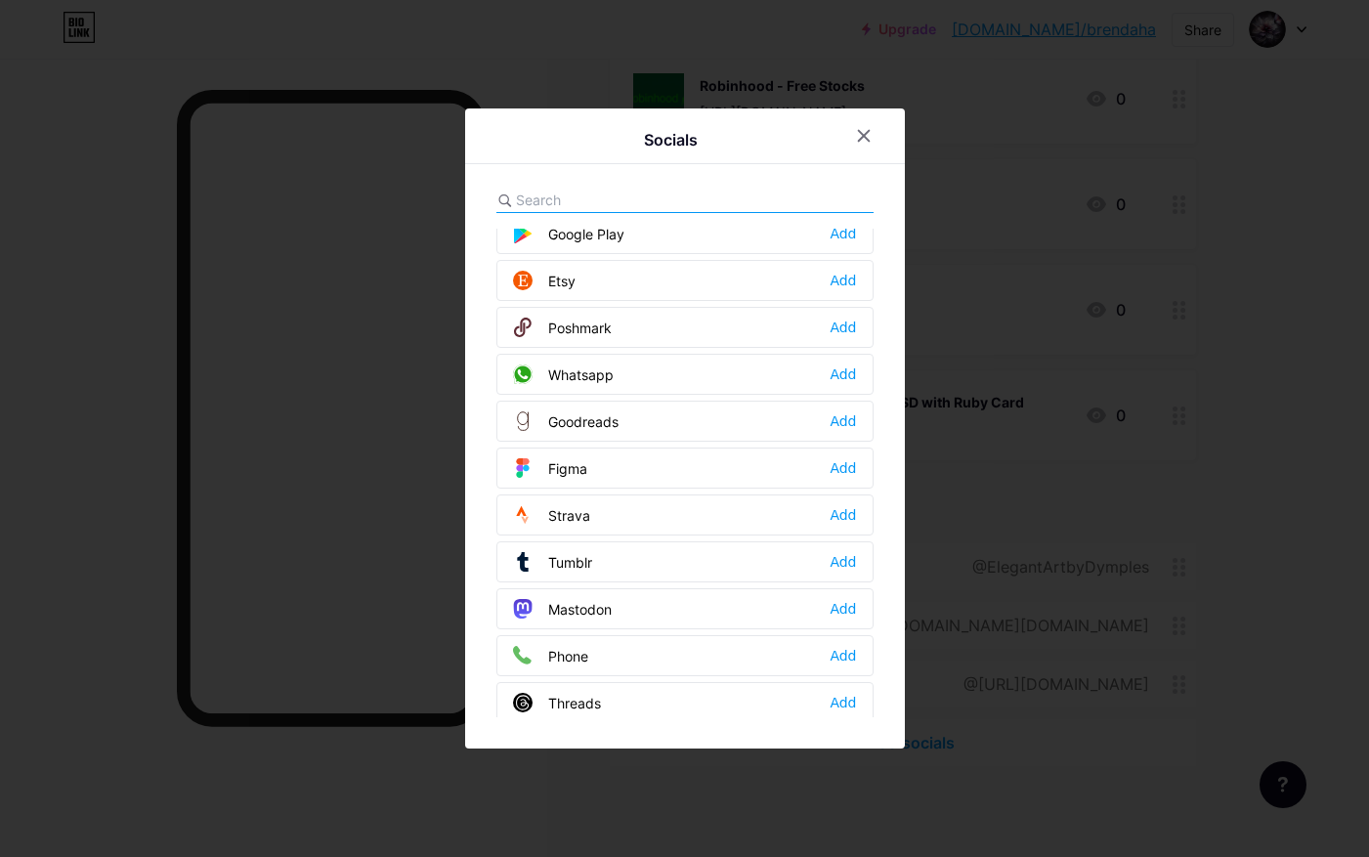
click at [840, 275] on div "Add" at bounding box center [843, 281] width 26 height 20
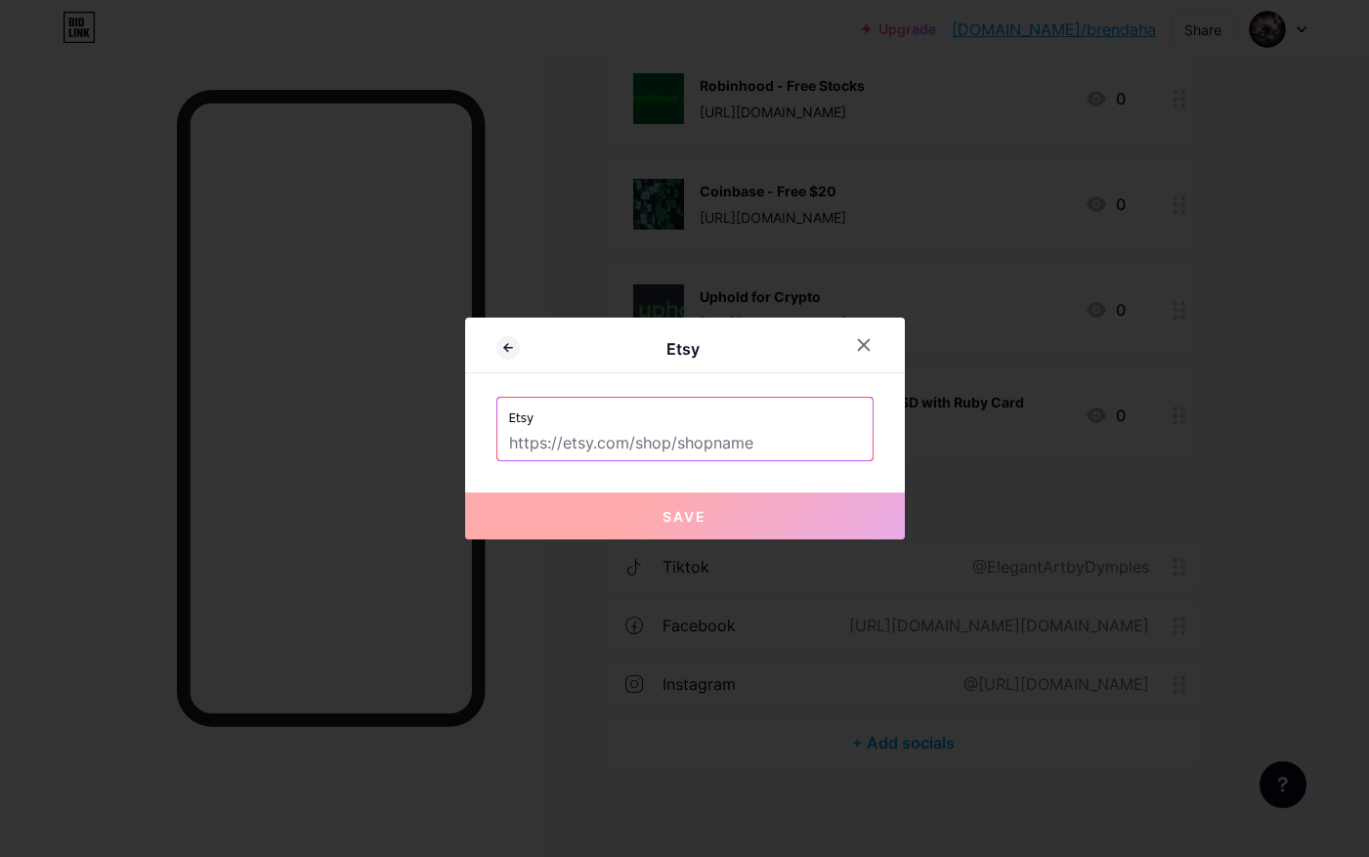
click at [704, 445] on input "text" at bounding box center [685, 443] width 352 height 33
type input "Elegant Art By Dymples"
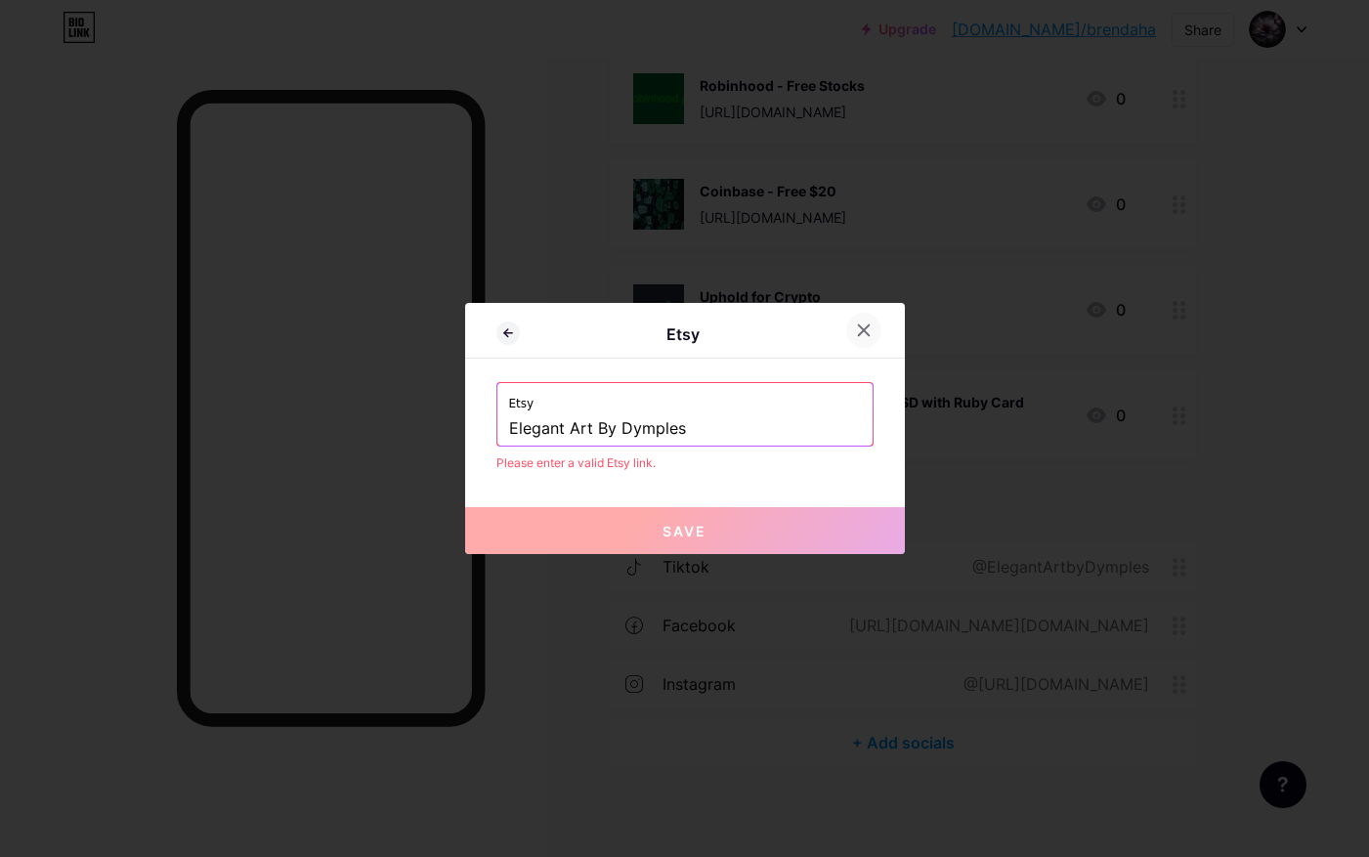
click at [857, 333] on icon at bounding box center [864, 331] width 16 height 16
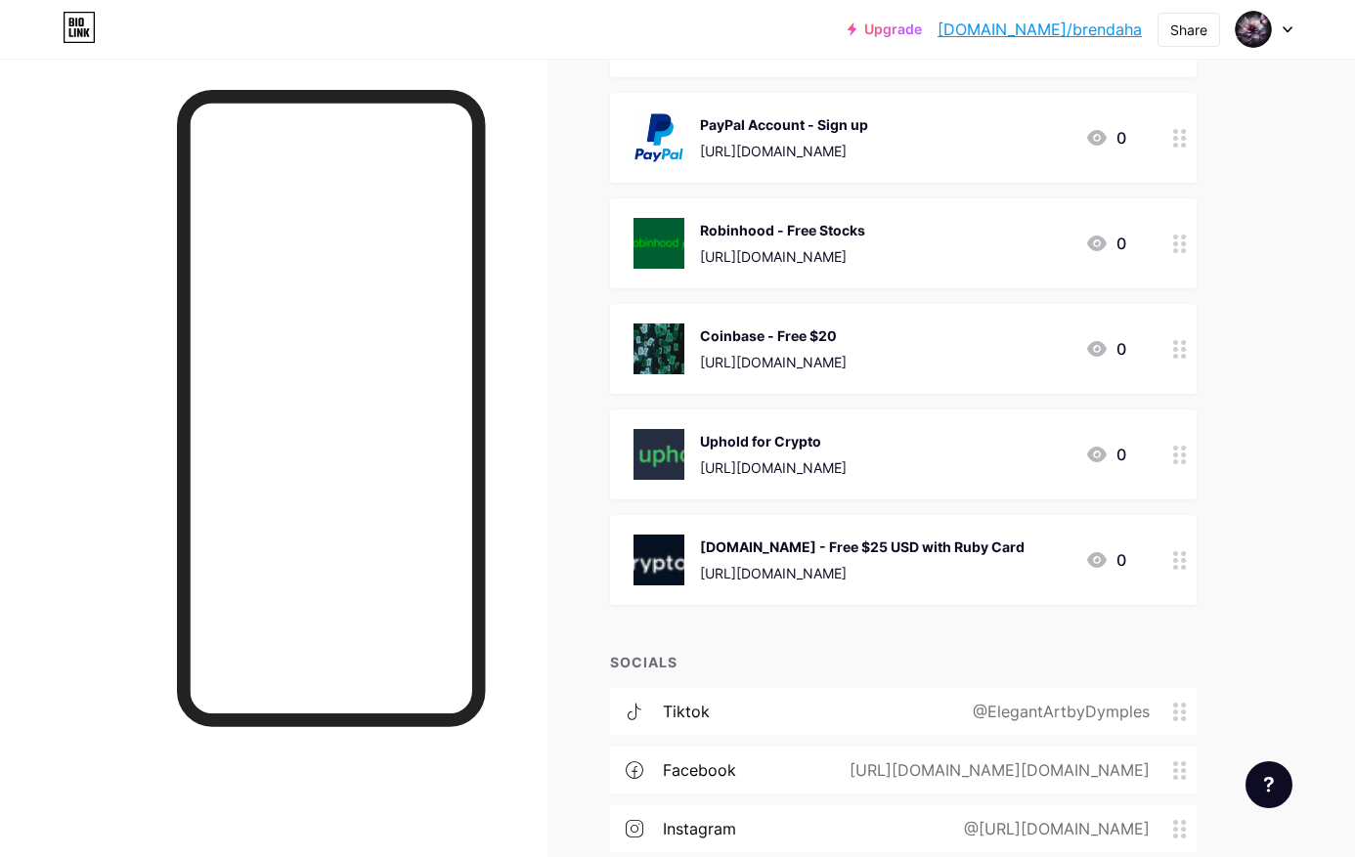
scroll to position [1614, 0]
